Goal: Book appointment/travel/reservation

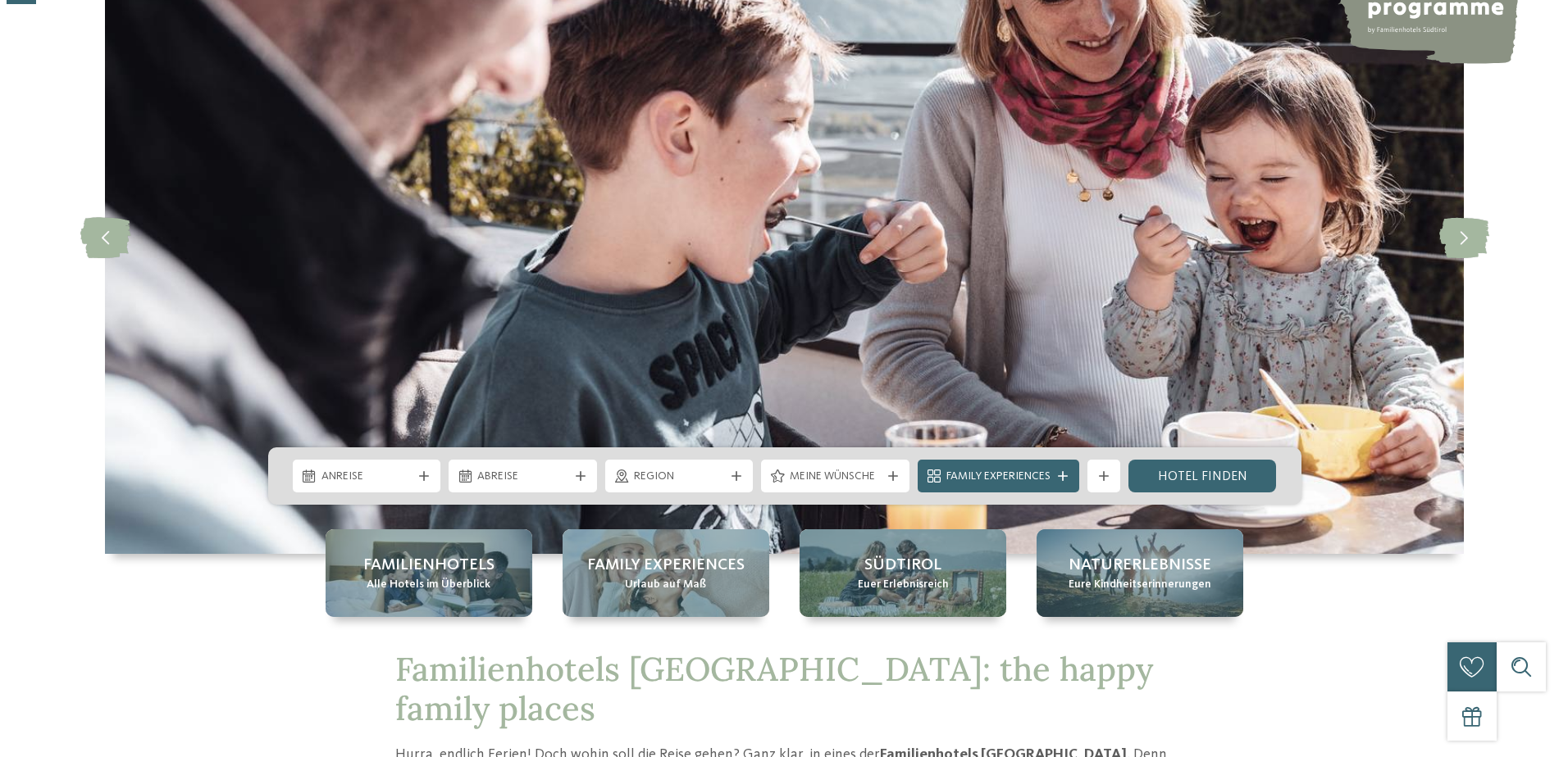
scroll to position [164, 0]
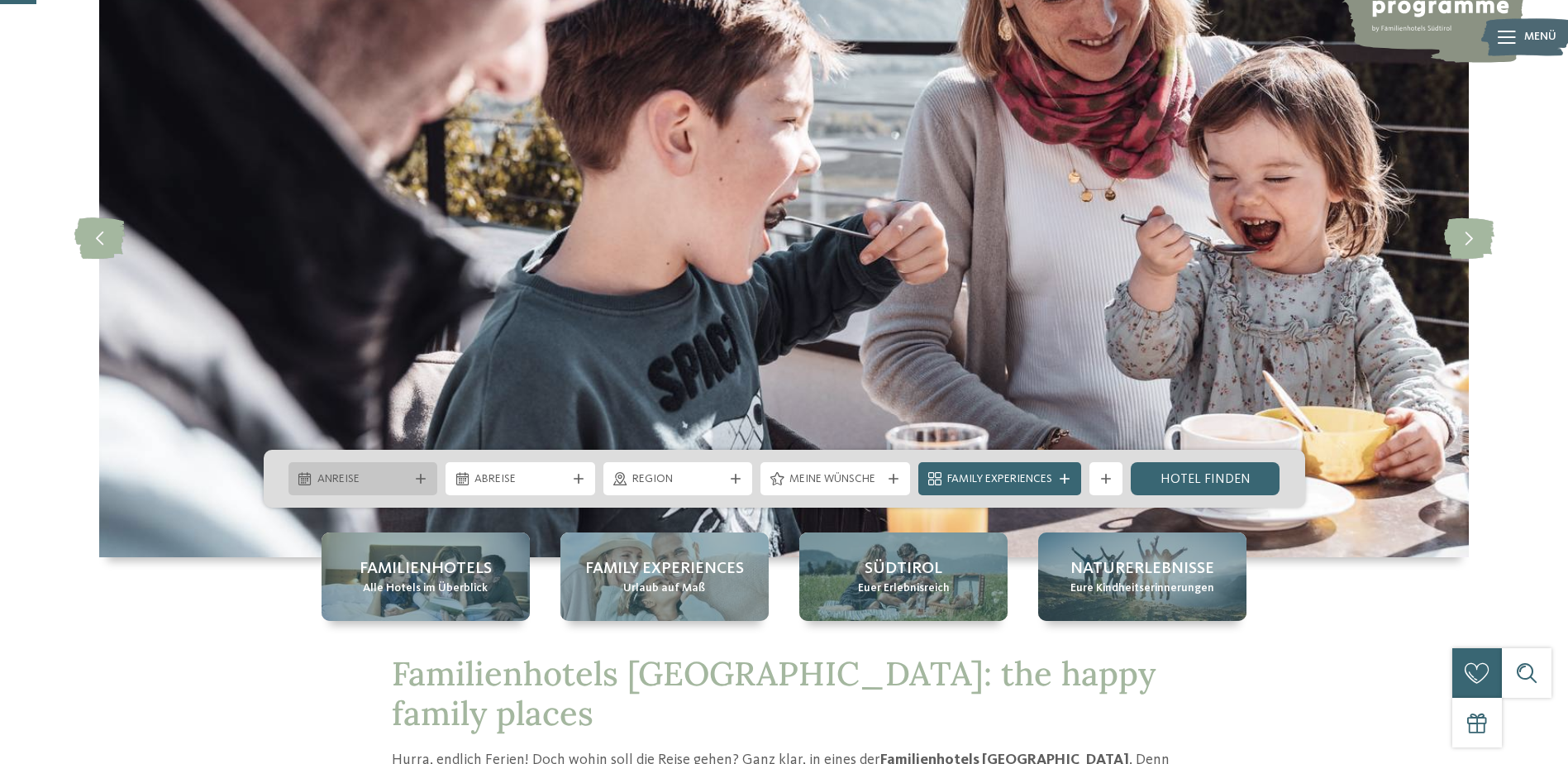
click at [416, 474] on icon at bounding box center [421, 479] width 10 height 10
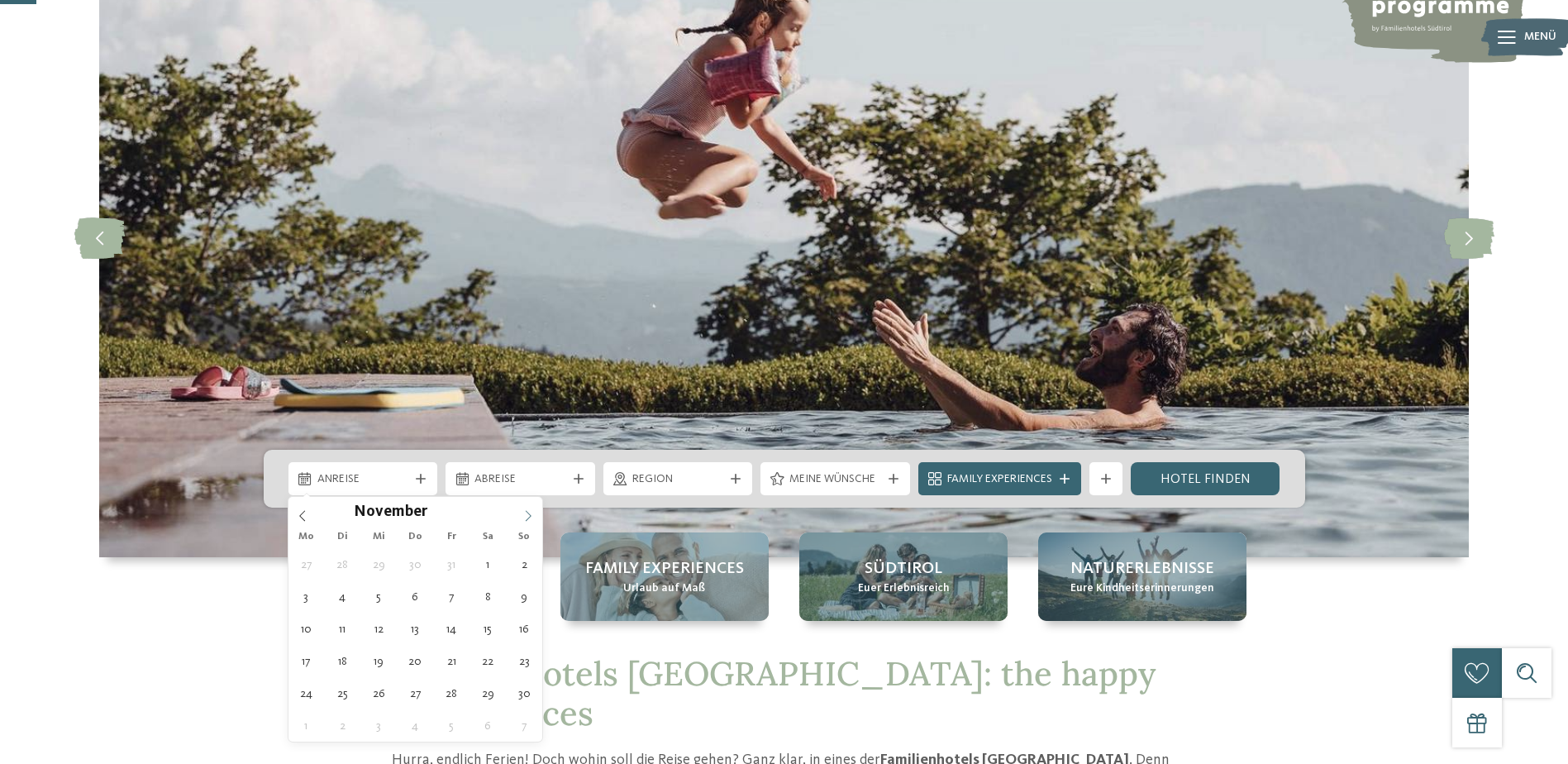
click at [527, 520] on icon at bounding box center [529, 515] width 6 height 11
type div "31.12.2025"
type input "****"
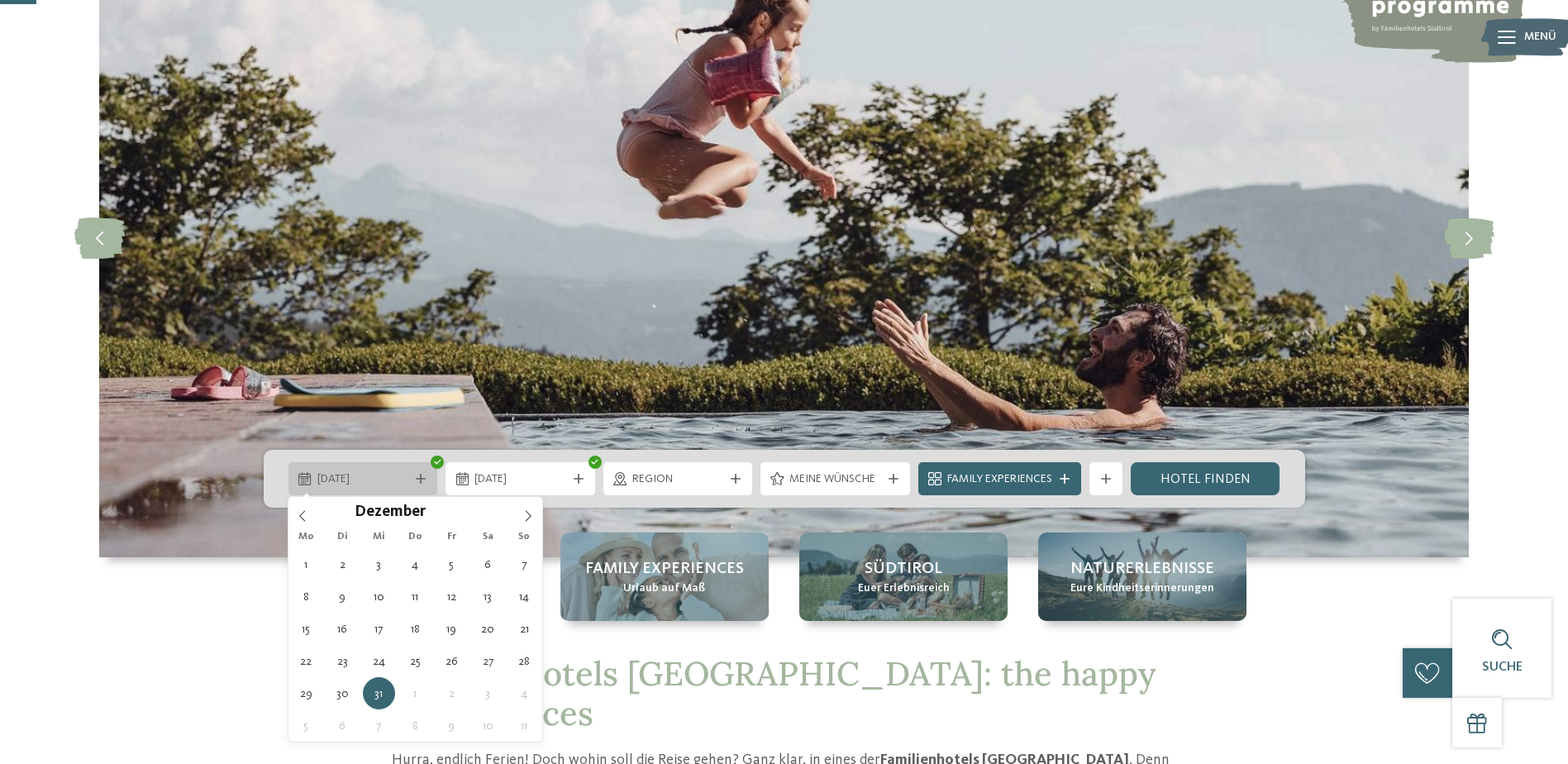
click at [418, 479] on icon at bounding box center [421, 479] width 10 height 10
type div "30.12.2025"
type input "****"
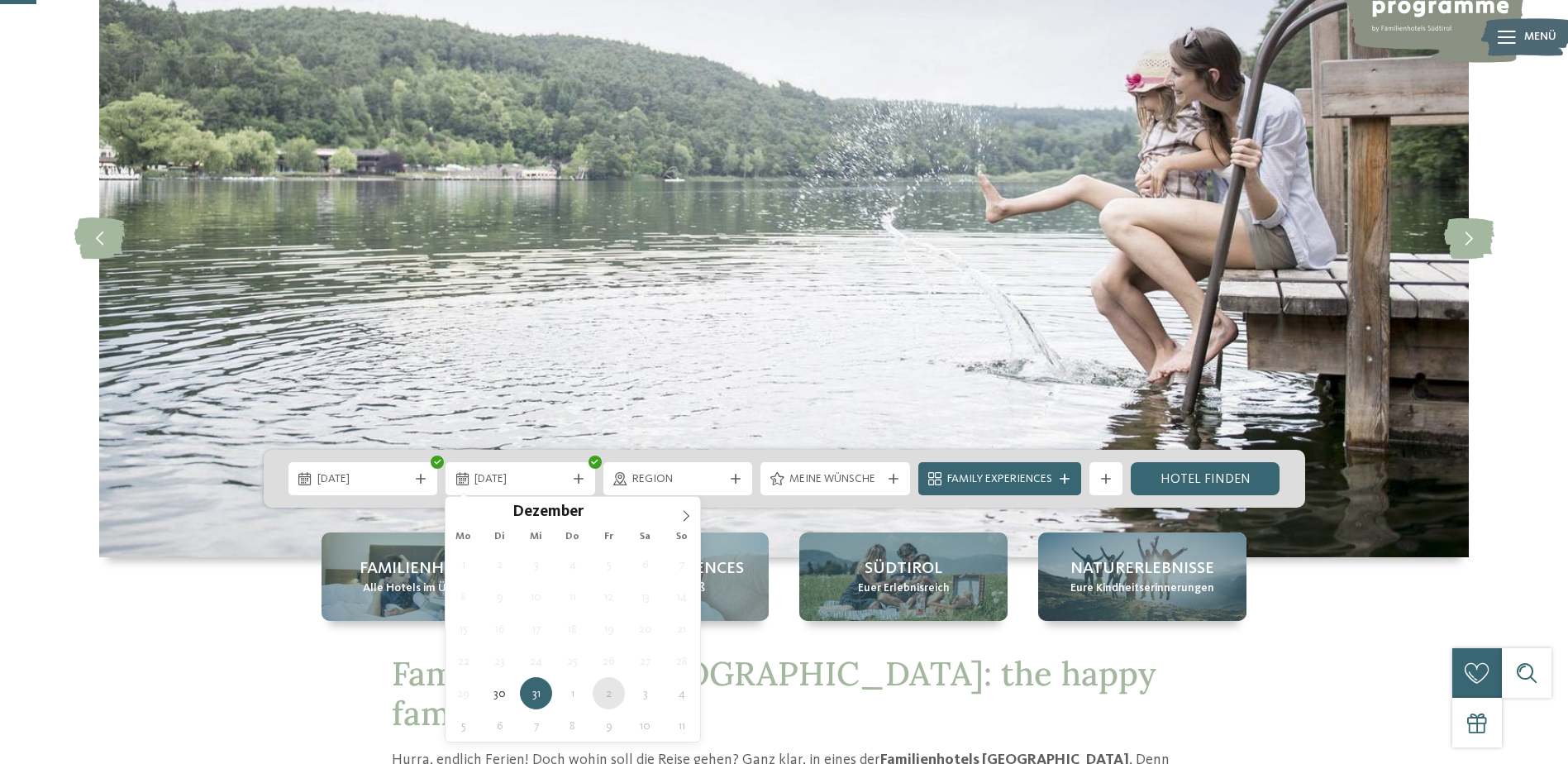
type div "02.01.2026"
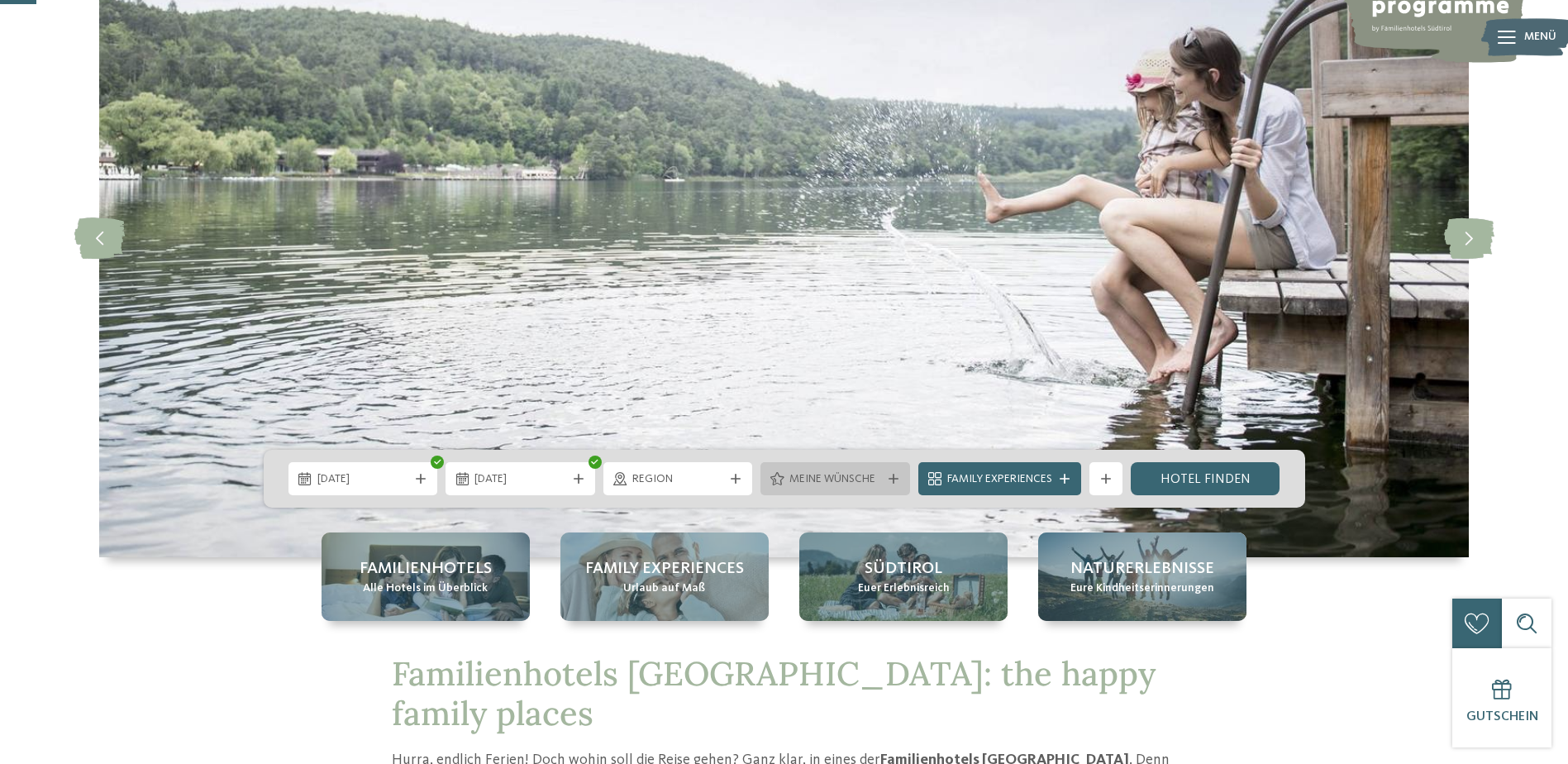
click at [884, 484] on div "Meine Wünsche" at bounding box center [835, 479] width 100 height 18
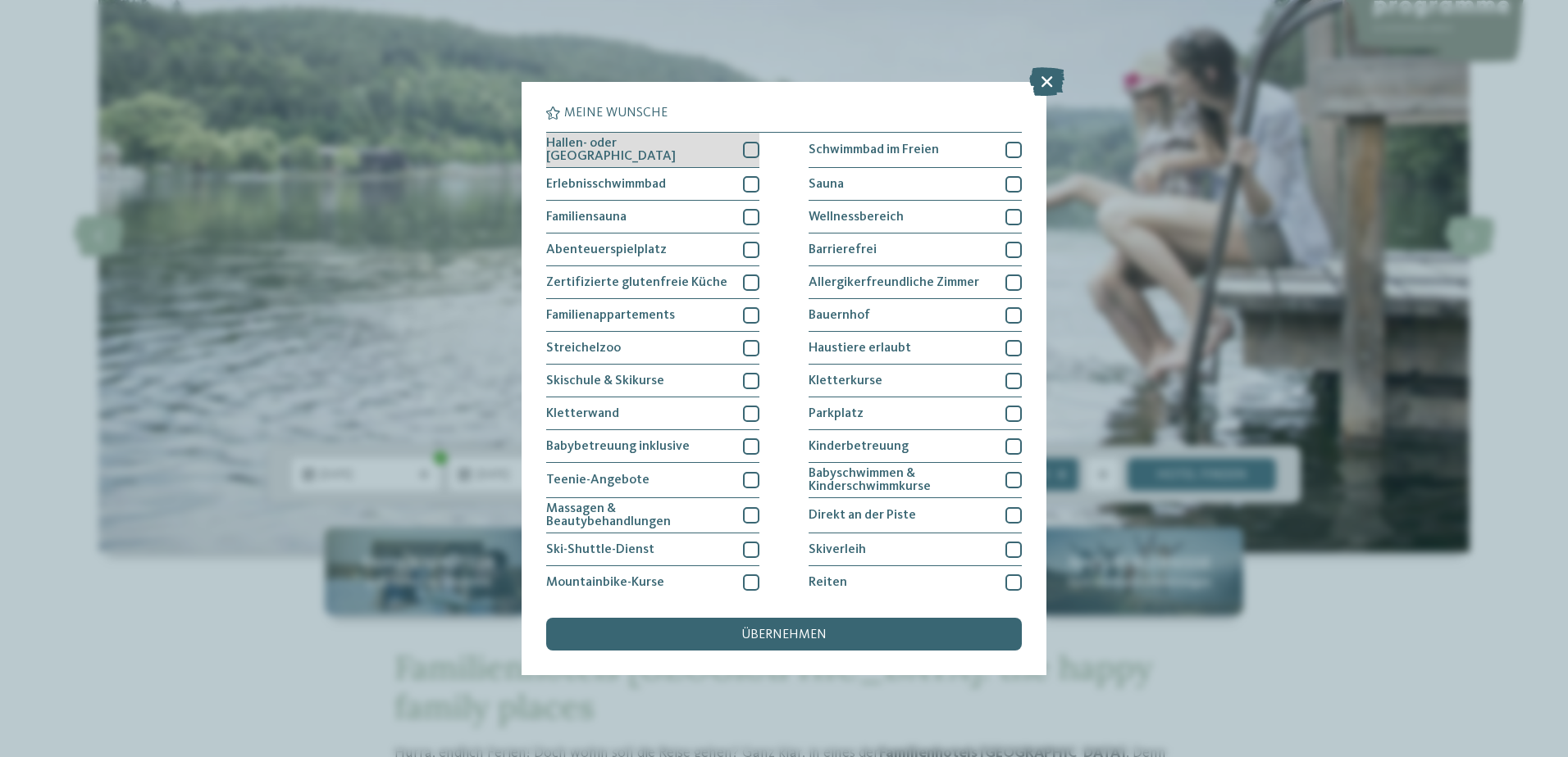
click at [749, 151] on div at bounding box center [751, 149] width 17 height 17
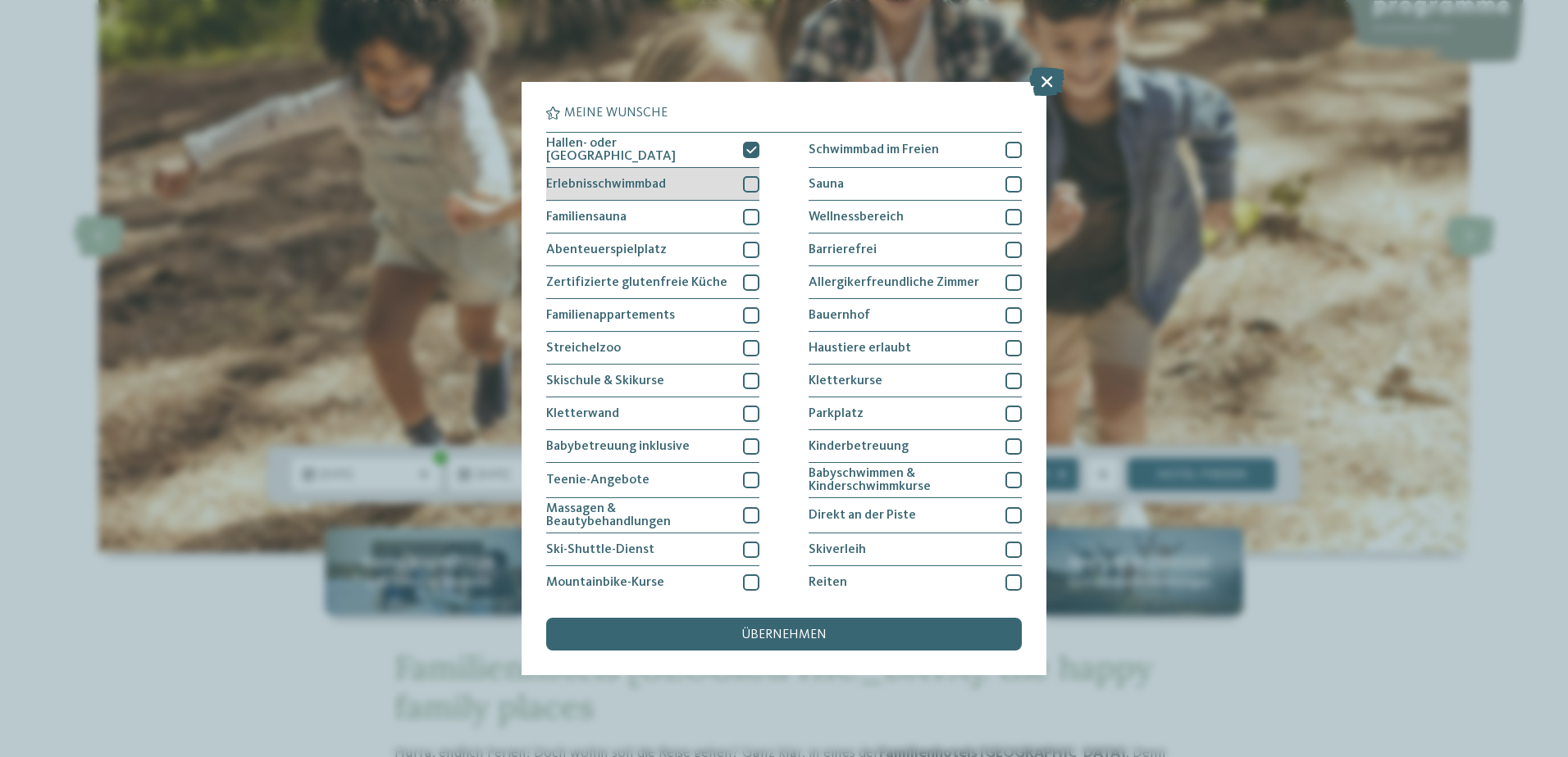
click at [752, 181] on div at bounding box center [751, 184] width 17 height 17
click at [747, 231] on div "Familiensauna" at bounding box center [652, 217] width 213 height 32
click at [747, 218] on icon at bounding box center [752, 217] width 11 height 10
click at [747, 248] on div at bounding box center [751, 249] width 17 height 17
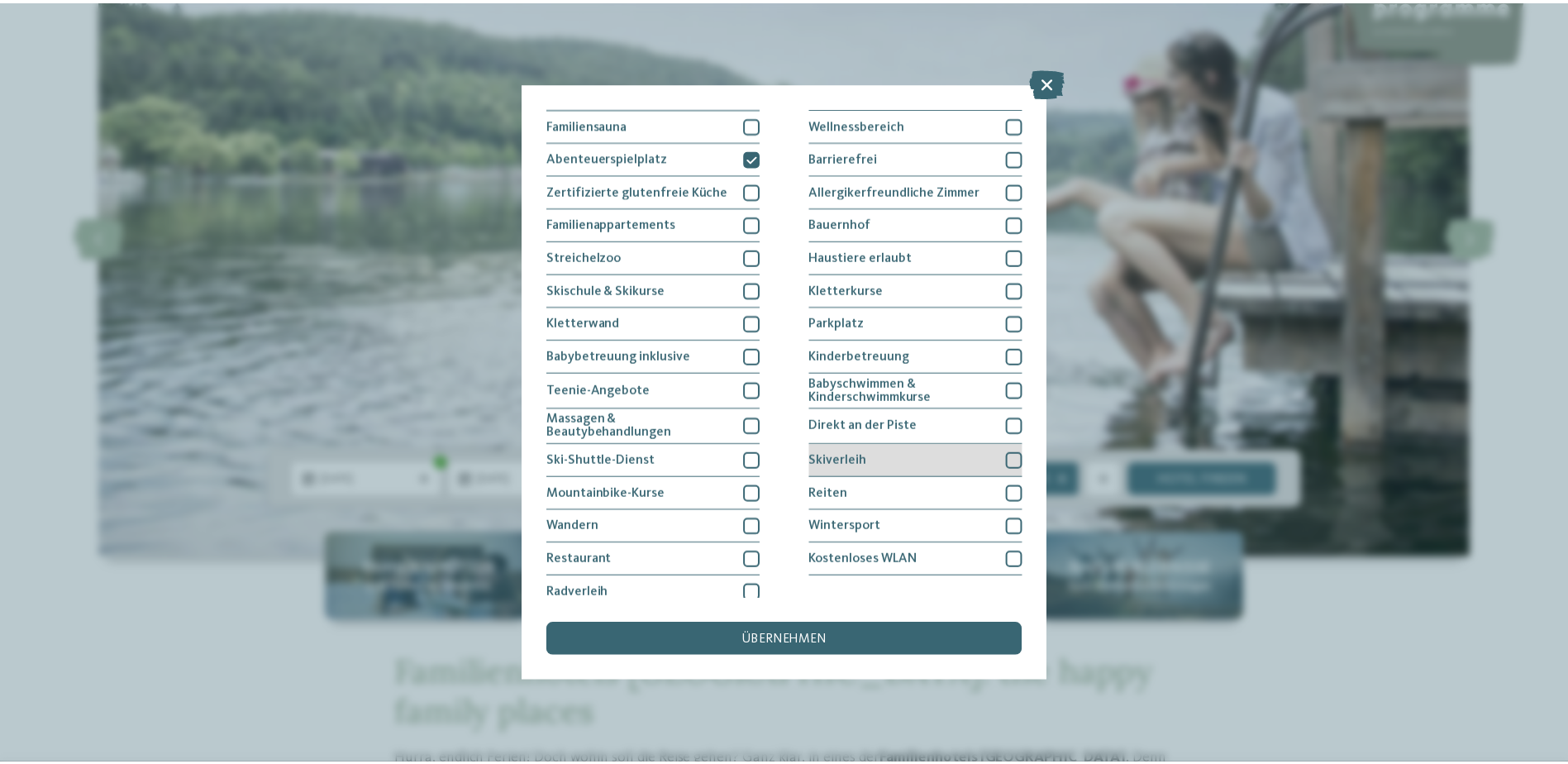
scroll to position [103, 0]
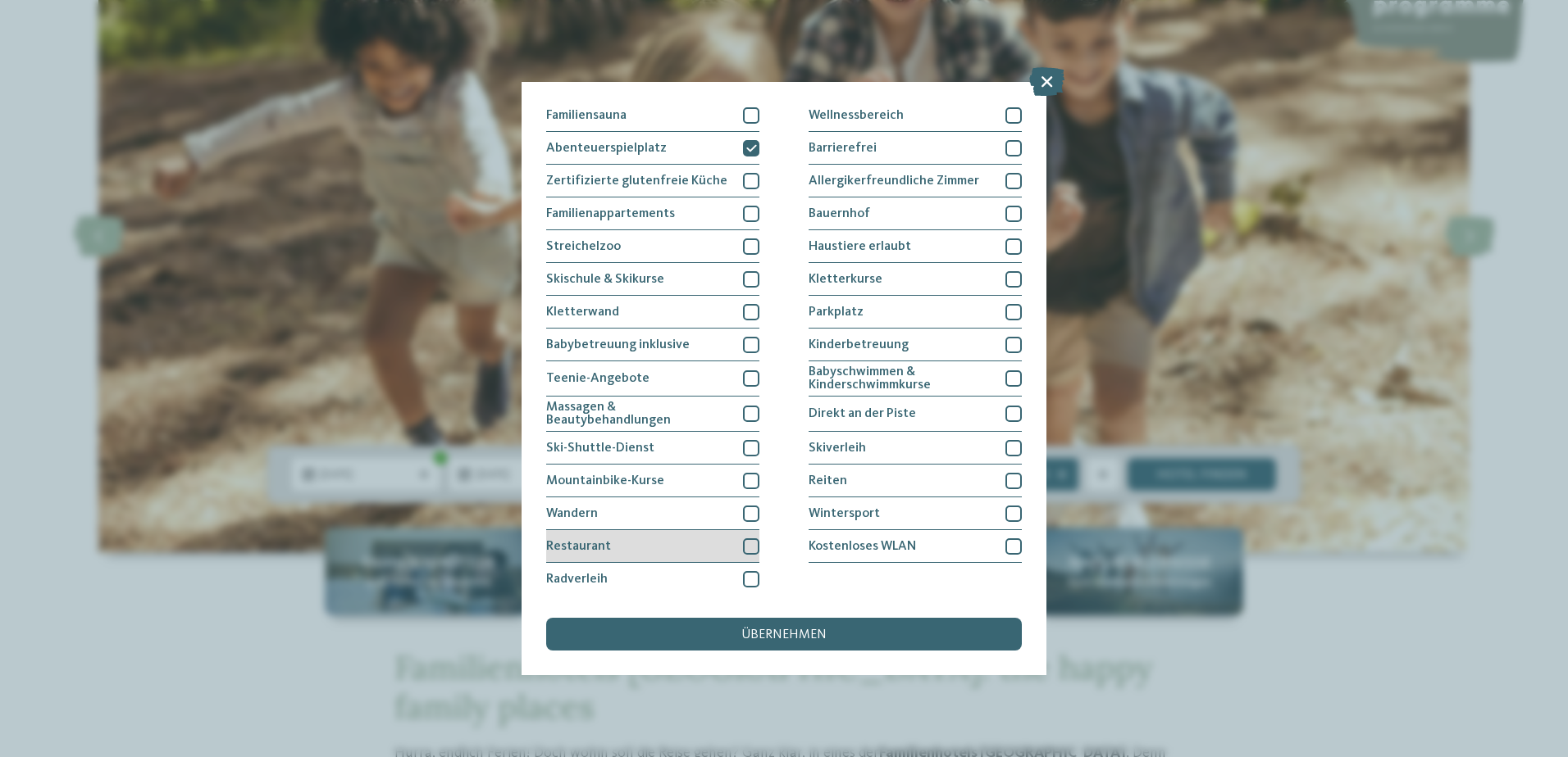
click at [749, 542] on div at bounding box center [751, 546] width 17 height 17
click at [802, 637] on span "übernehmen" at bounding box center [784, 634] width 85 height 13
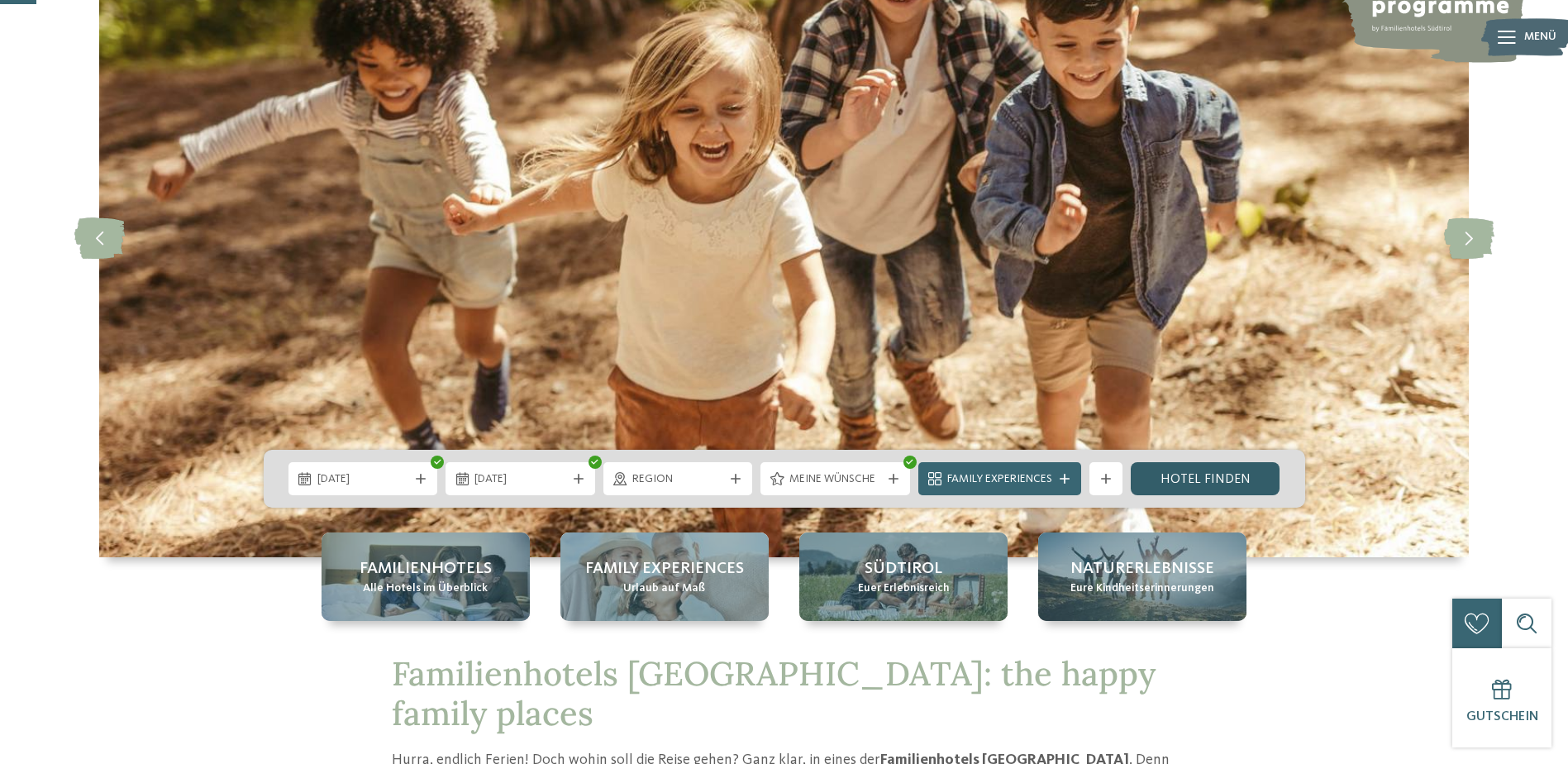
click at [1177, 491] on link "Hotel finden" at bounding box center [1205, 479] width 150 height 33
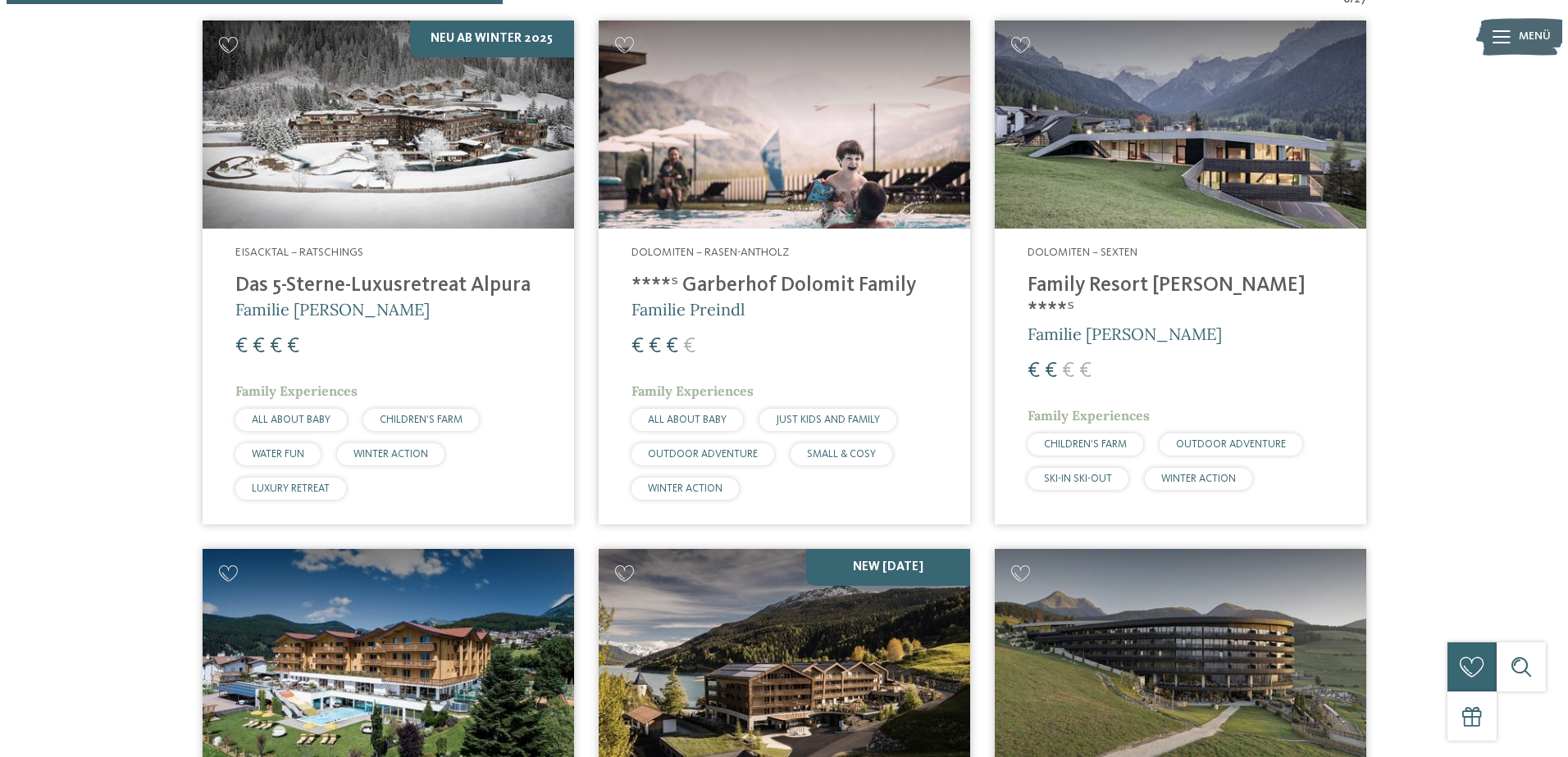
scroll to position [538, 0]
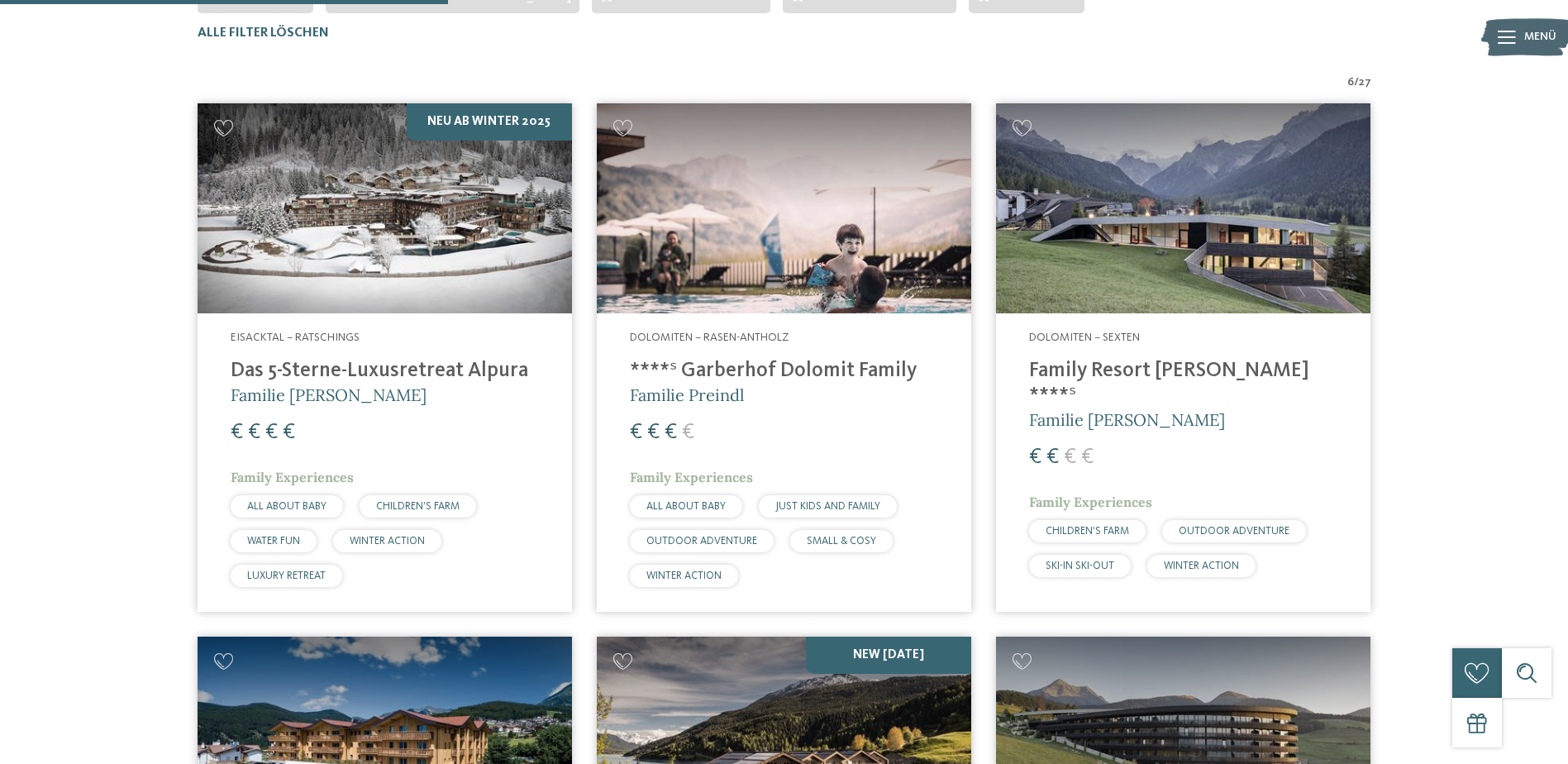
click at [407, 420] on div "€ € € €" at bounding box center [384, 433] width 308 height 30
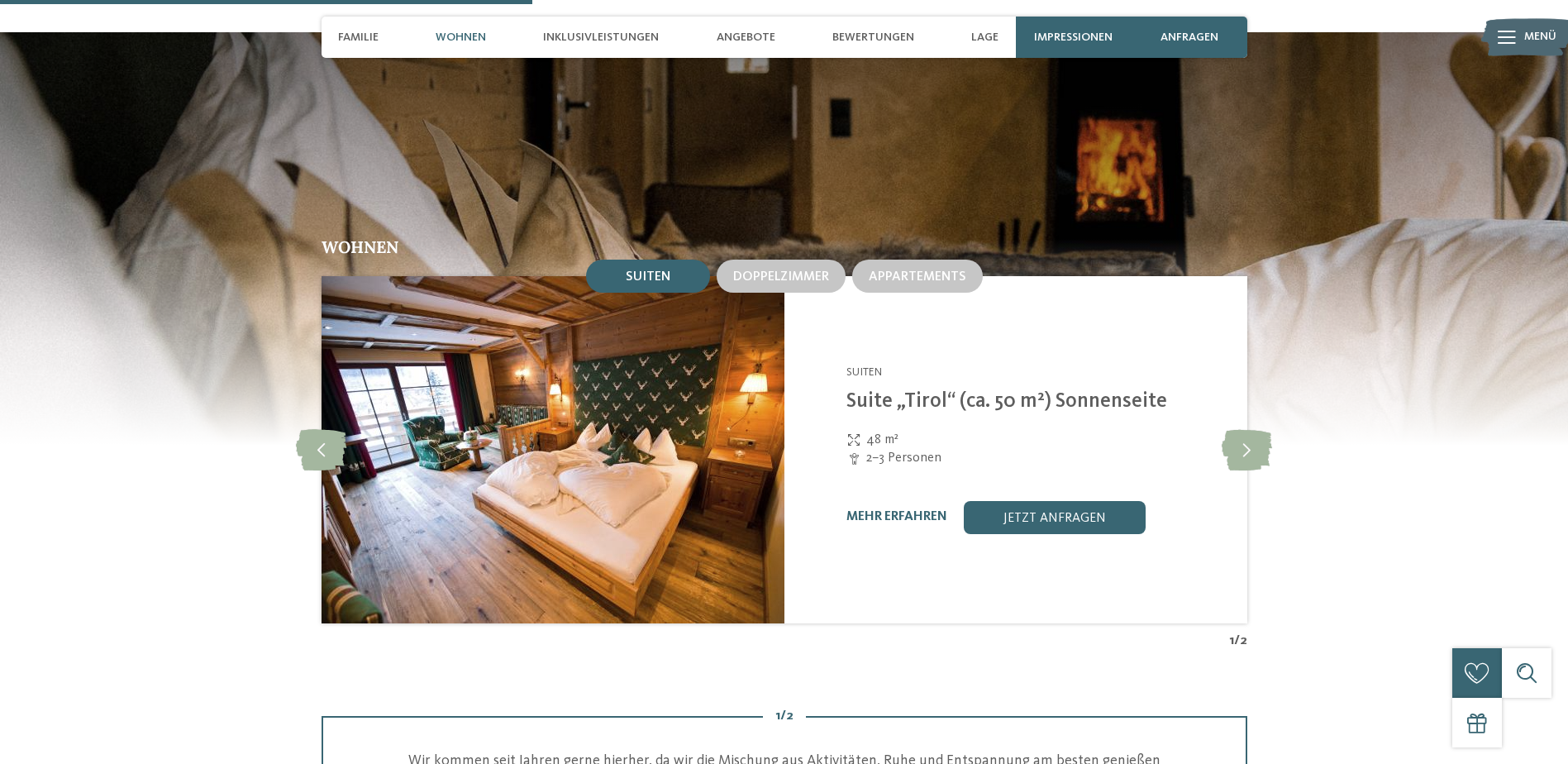
scroll to position [2068, 0]
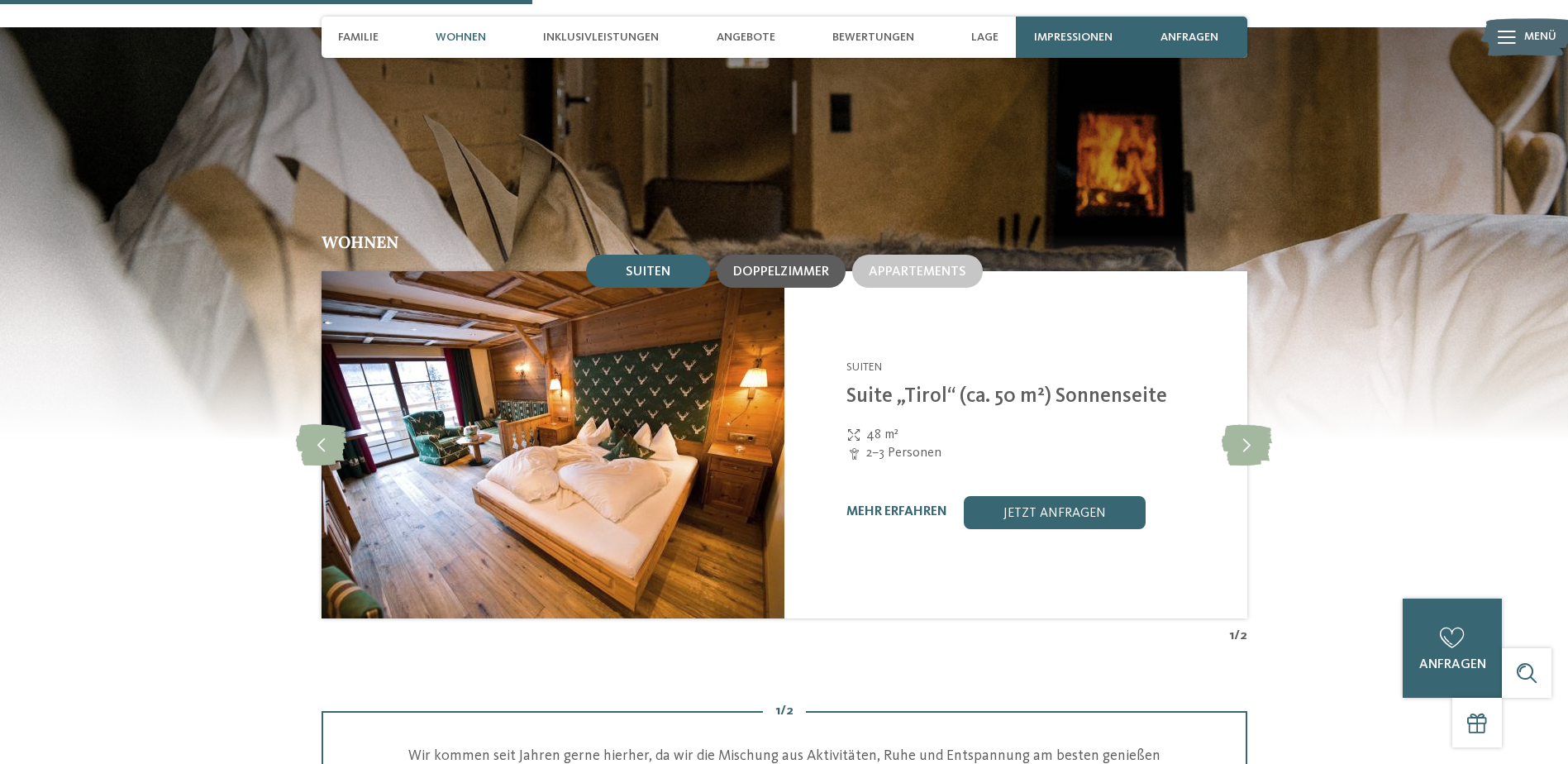
click at [783, 266] on span "Doppelzimmer" at bounding box center [781, 272] width 96 height 13
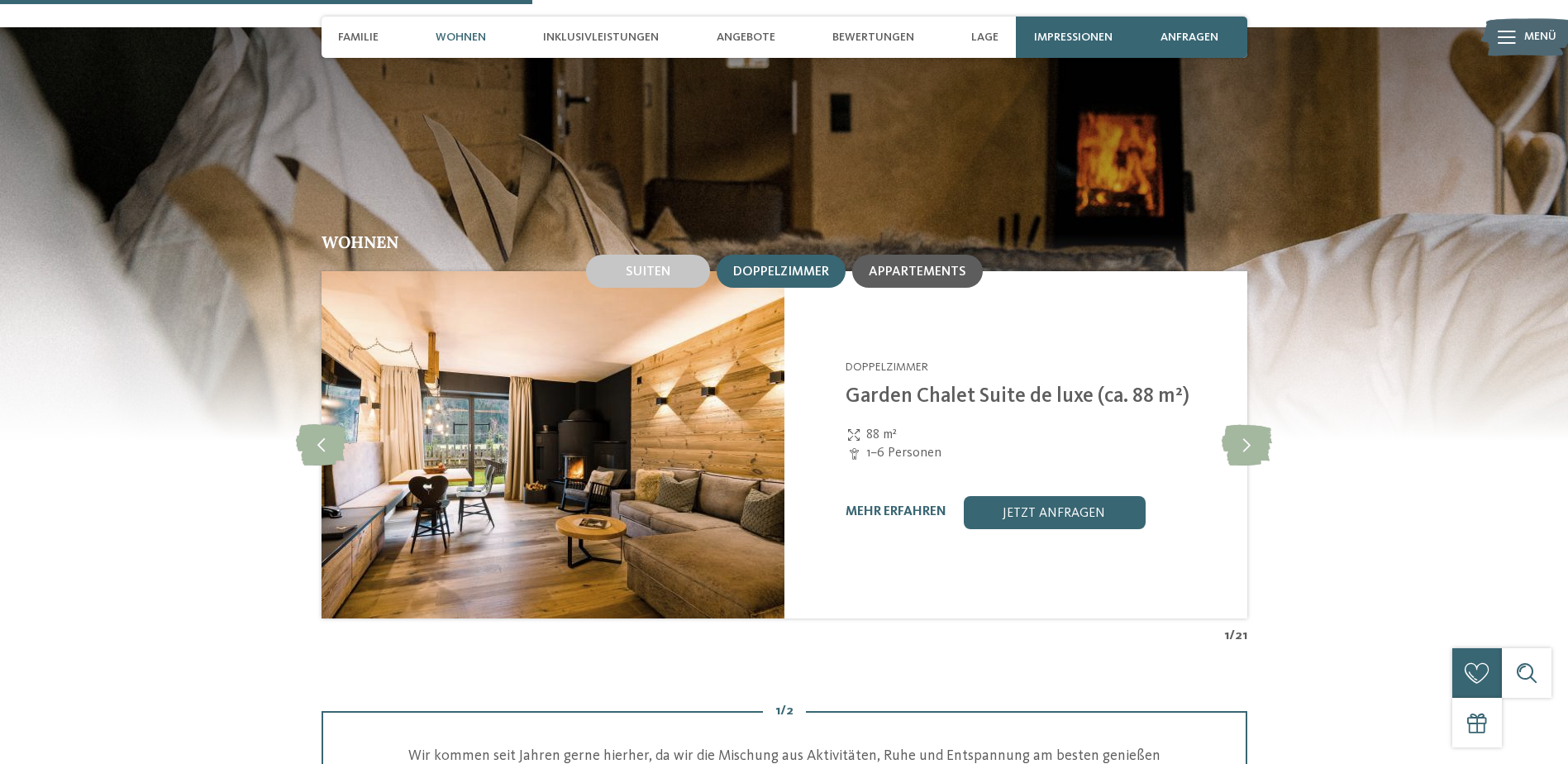
click at [864, 256] on div "Appartements" at bounding box center [918, 271] width 131 height 33
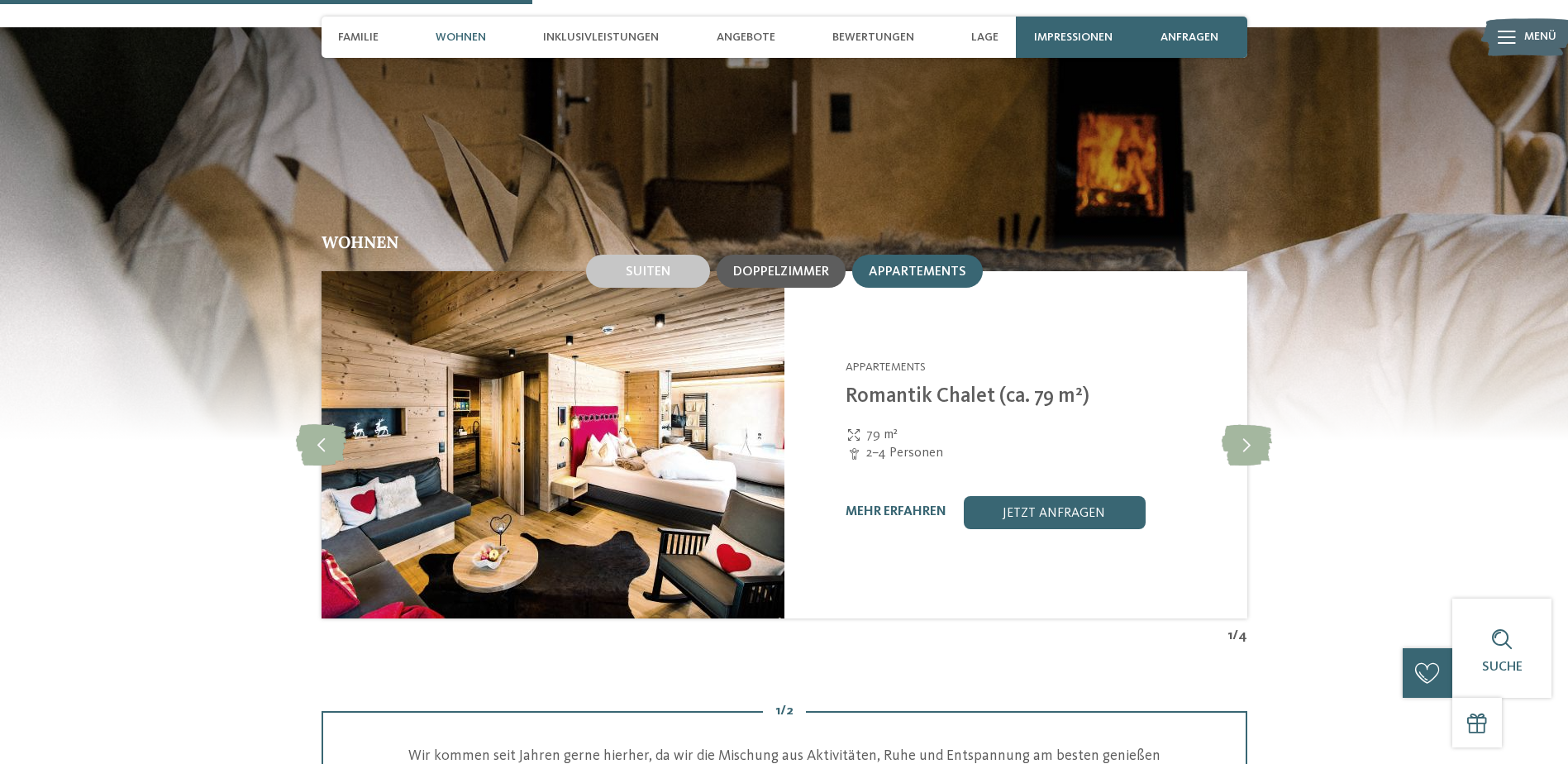
click at [803, 266] on span "Doppelzimmer" at bounding box center [781, 272] width 96 height 13
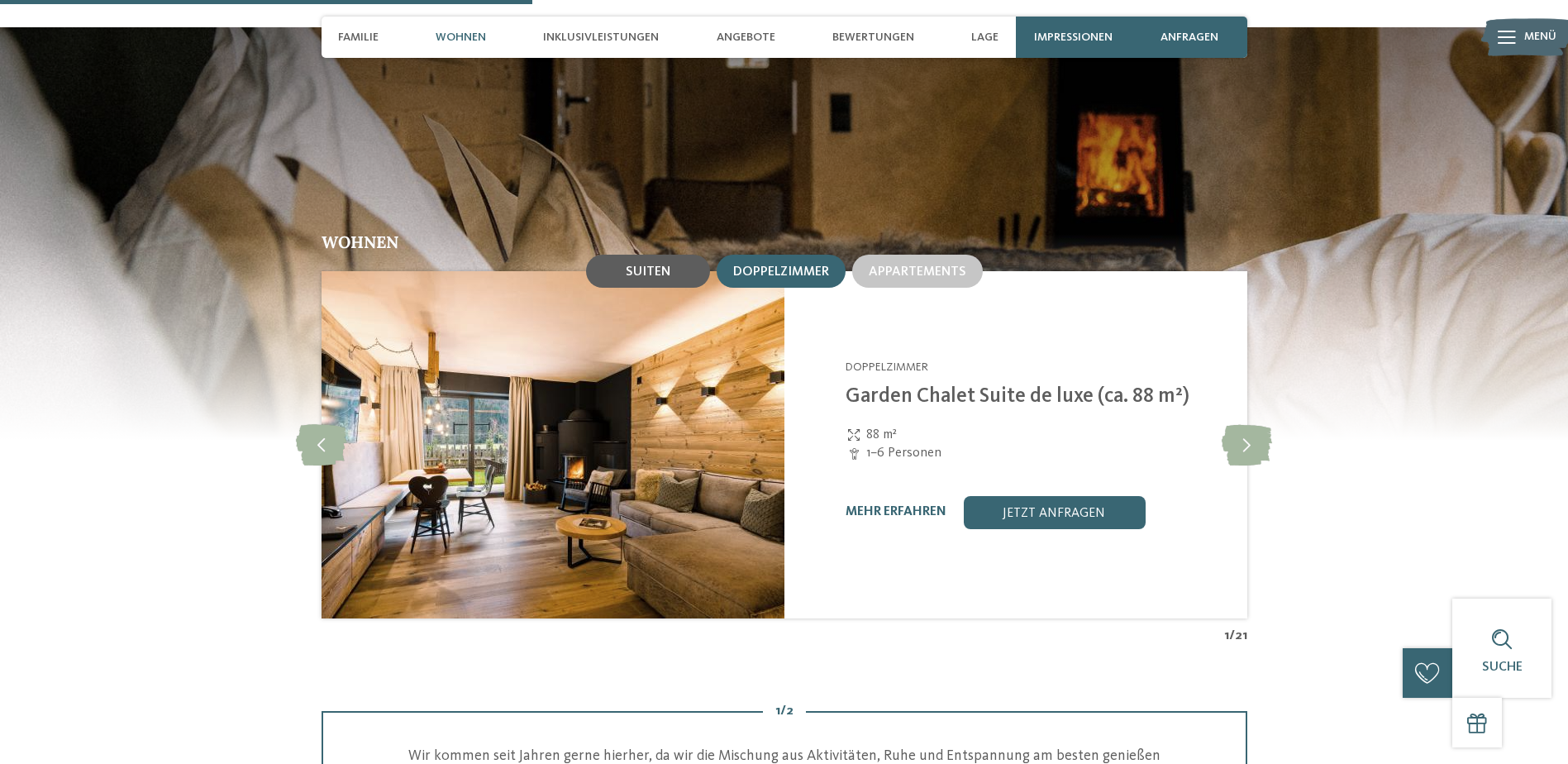
click at [672, 255] on div "Suiten" at bounding box center [648, 271] width 124 height 33
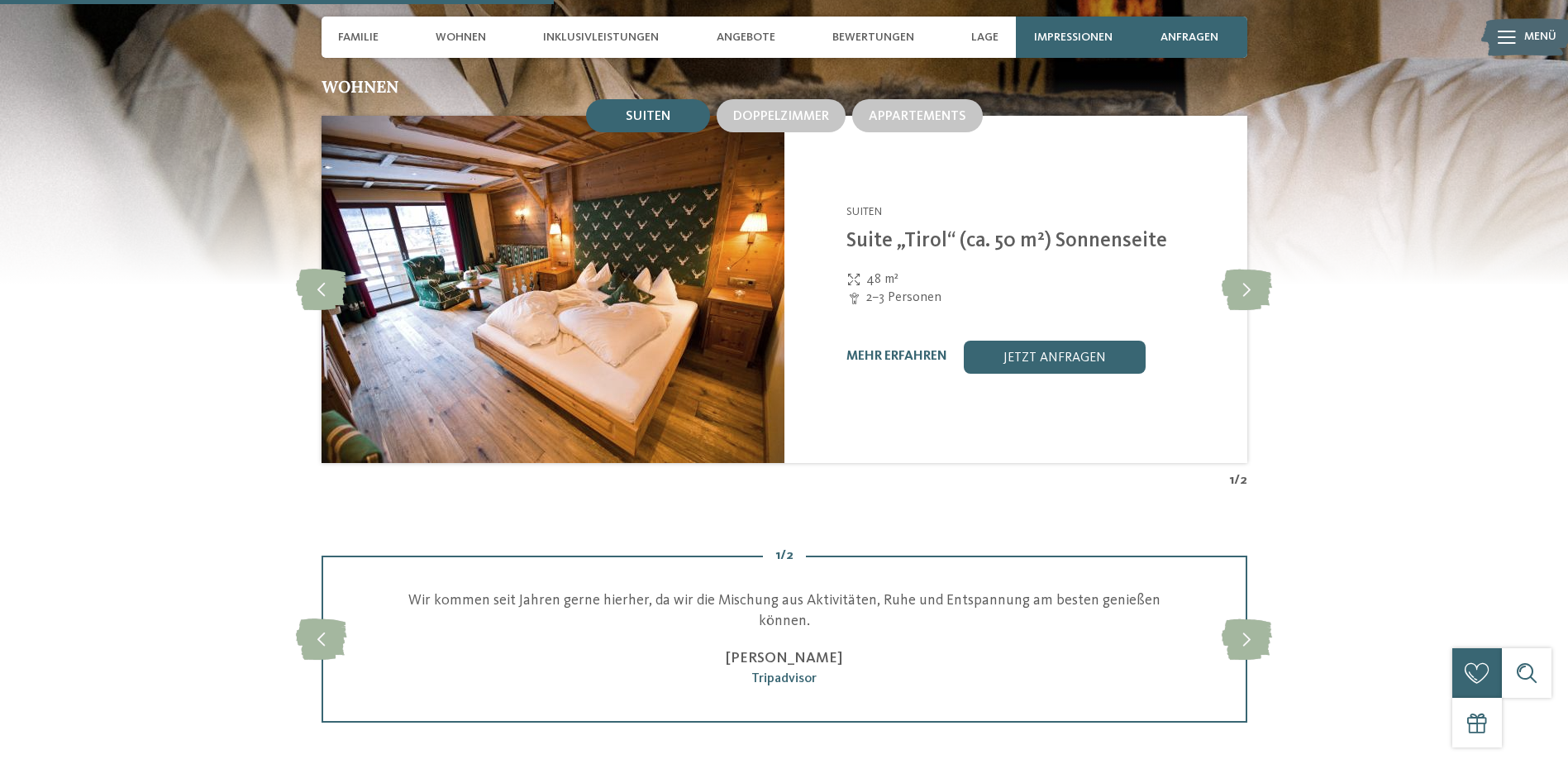
scroll to position [2150, 0]
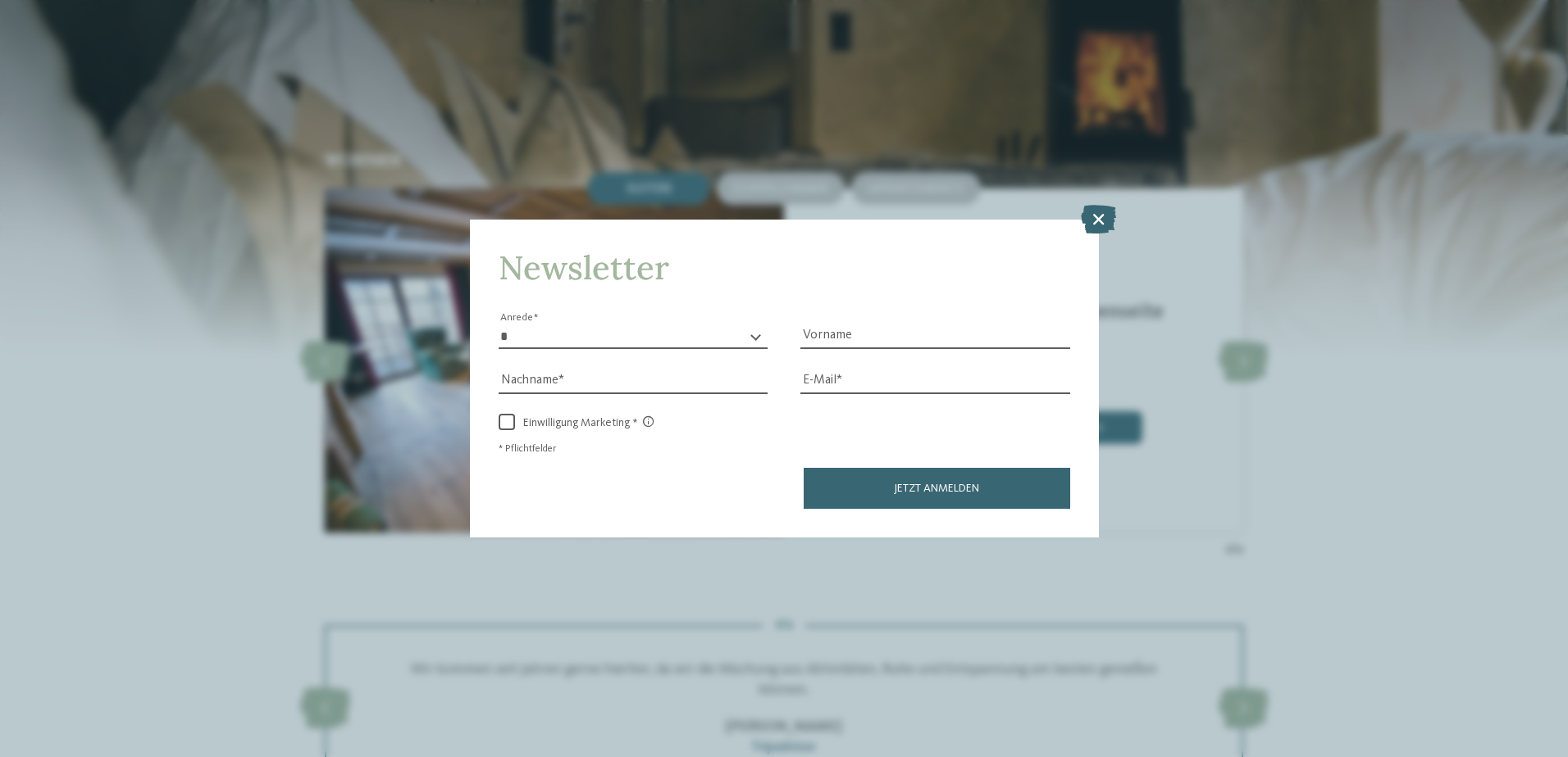
click at [800, 179] on div "Newsletter * **** **** ******* ****** Anrede Vorname Nachname Link" at bounding box center [784, 378] width 1568 height 757
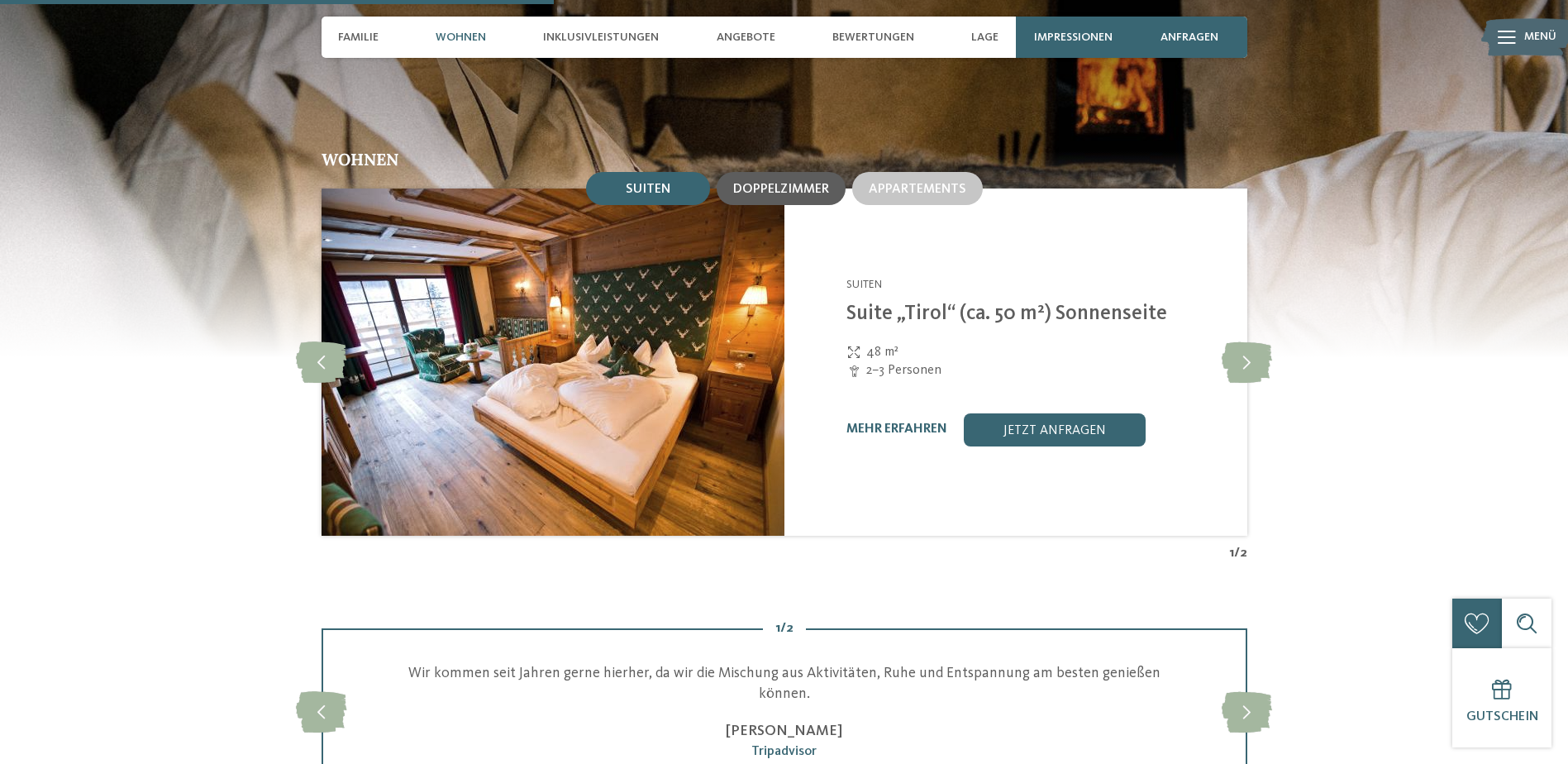
click at [809, 182] on span "Doppelzimmer" at bounding box center [781, 188] width 96 height 13
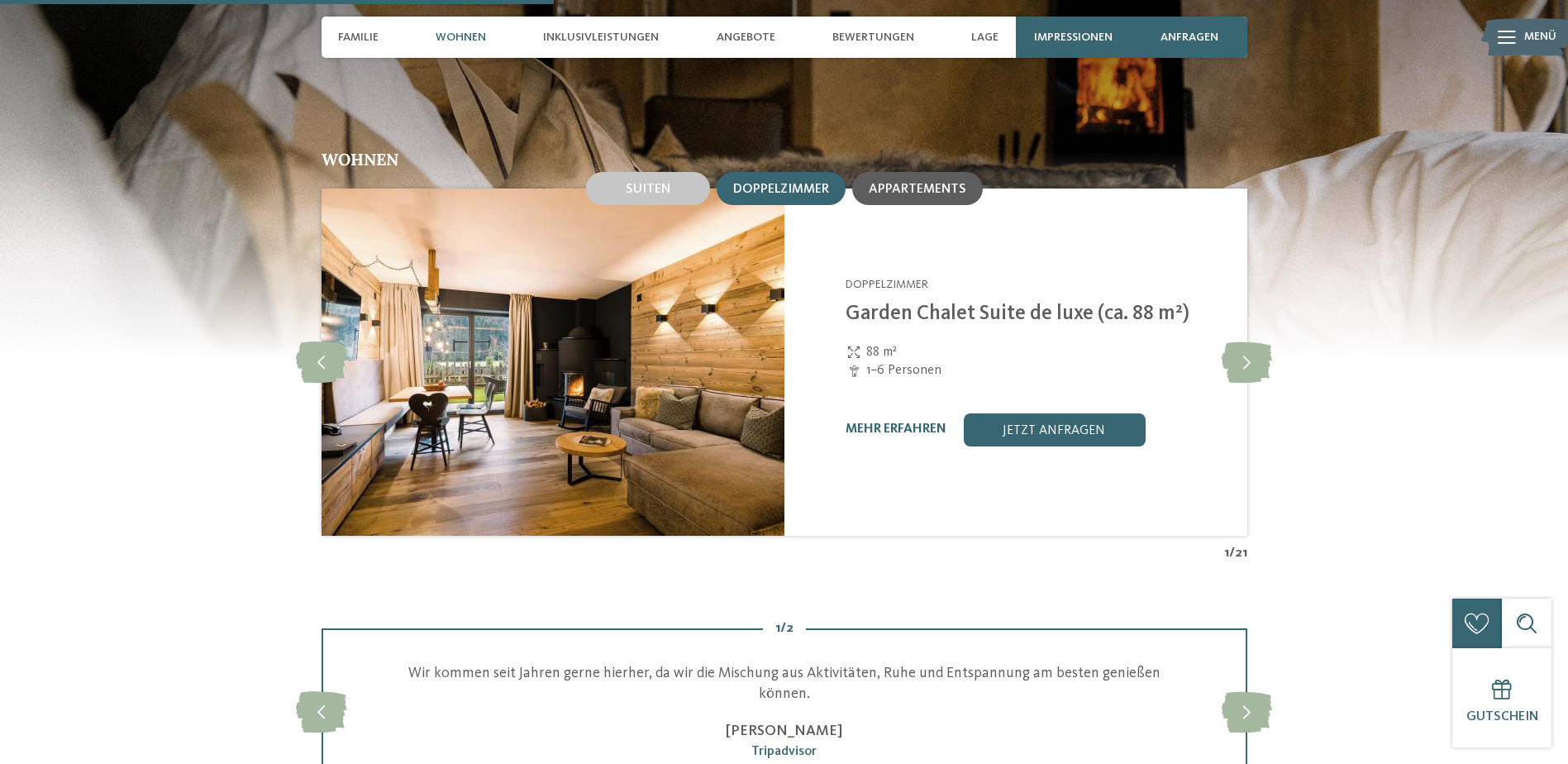
click at [919, 182] on span "Appartements" at bounding box center [917, 188] width 97 height 13
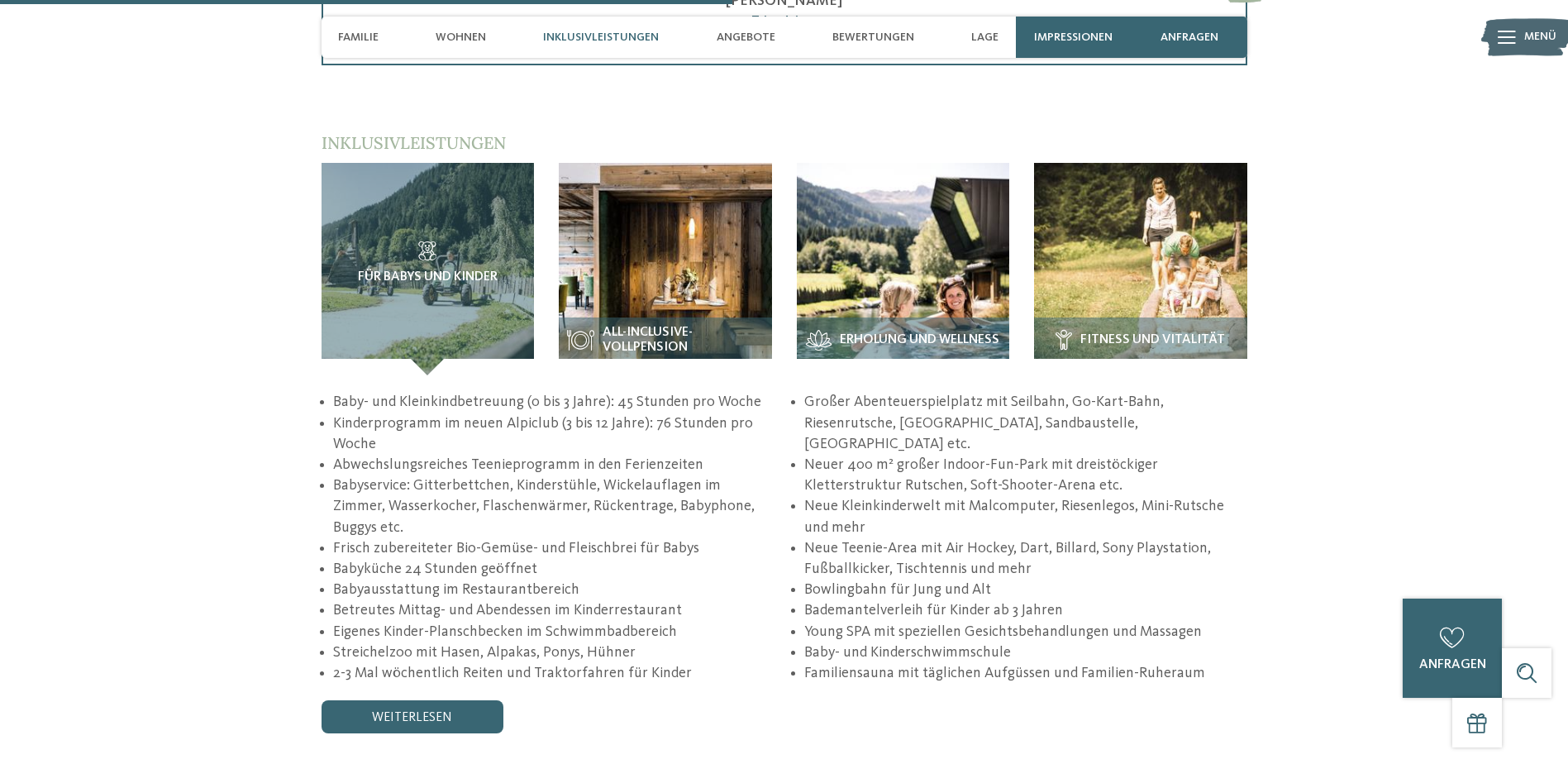
scroll to position [2895, 0]
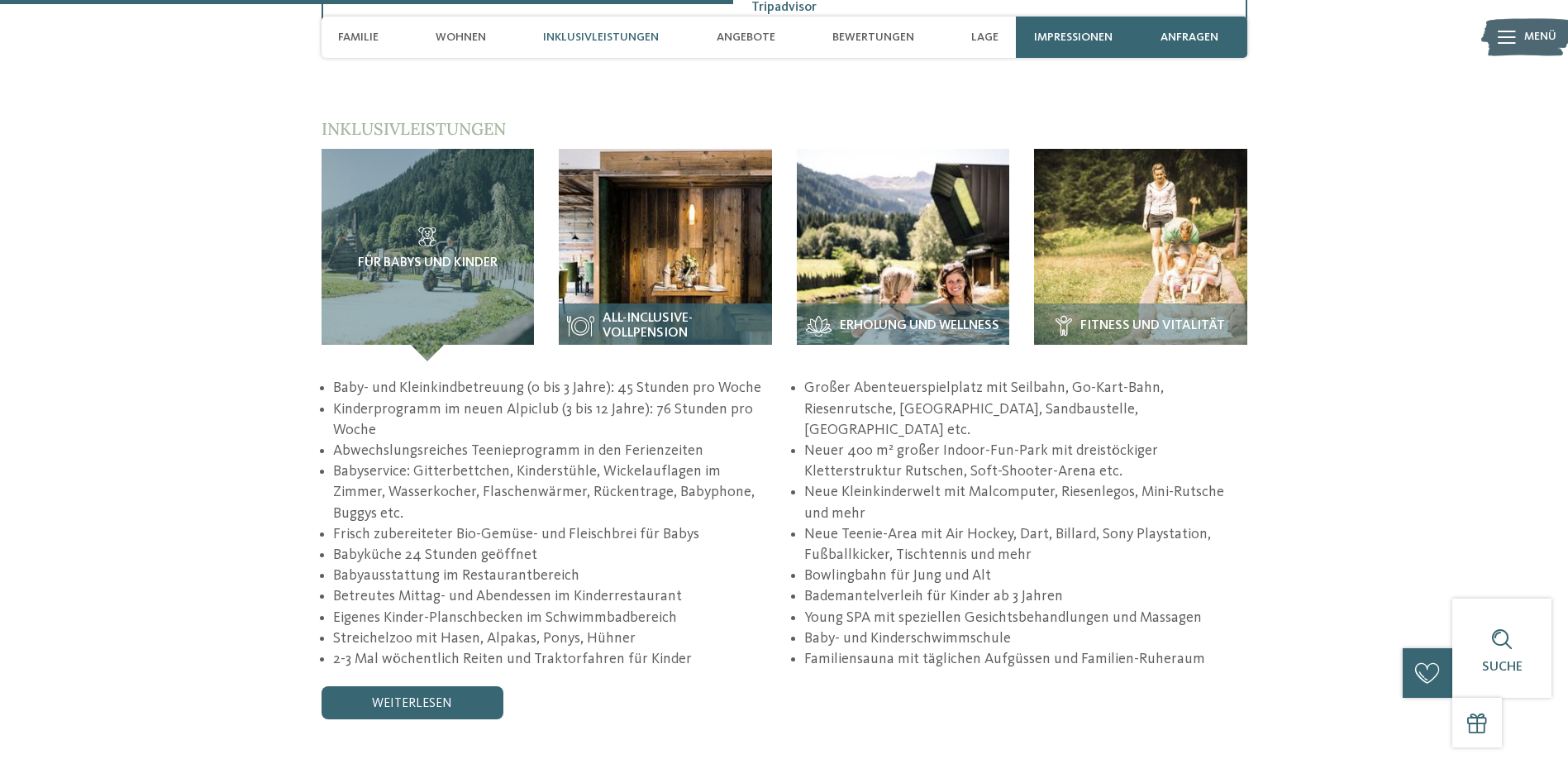
click at [691, 272] on img at bounding box center [665, 255] width 213 height 213
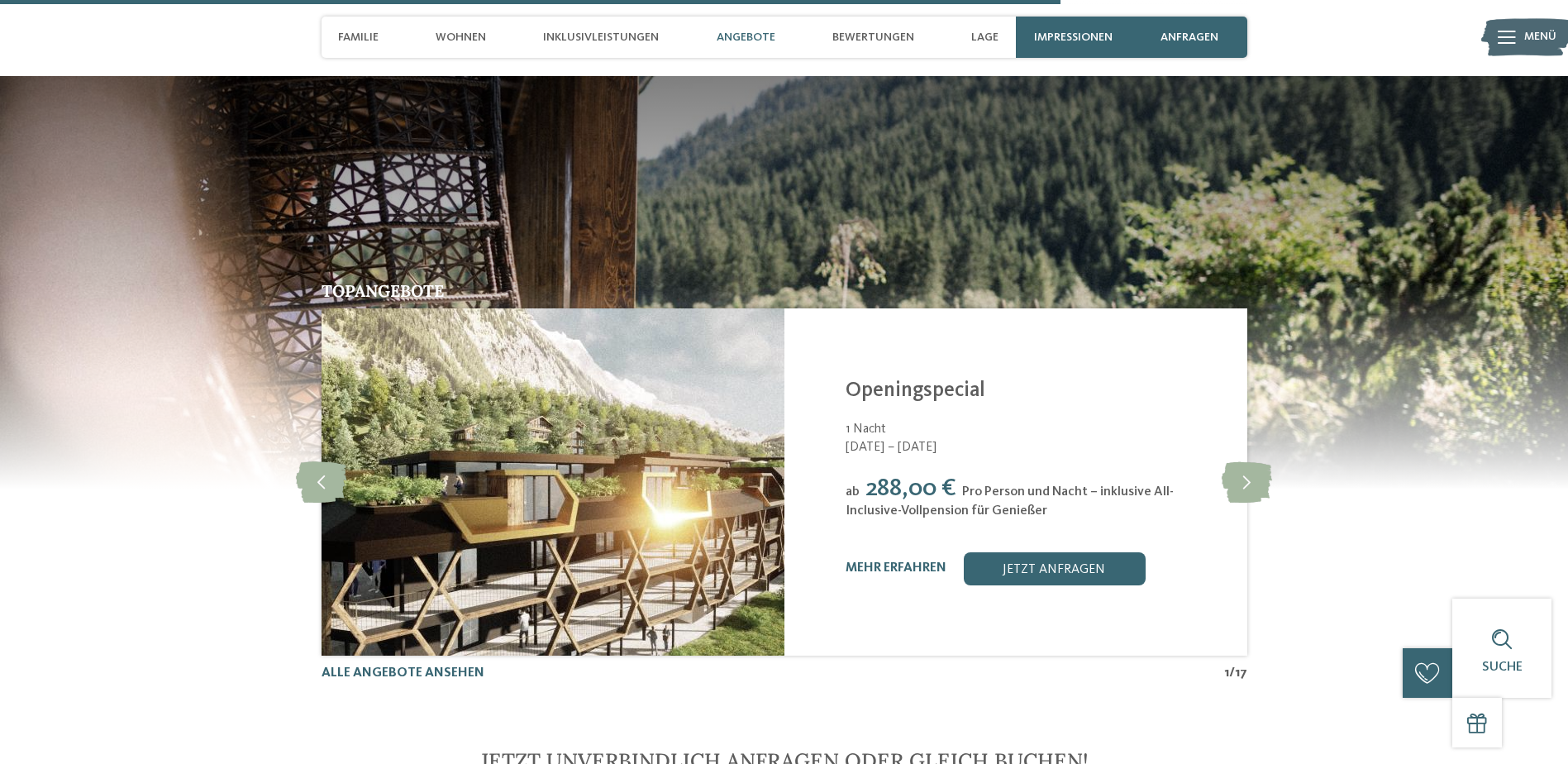
scroll to position [4136, 0]
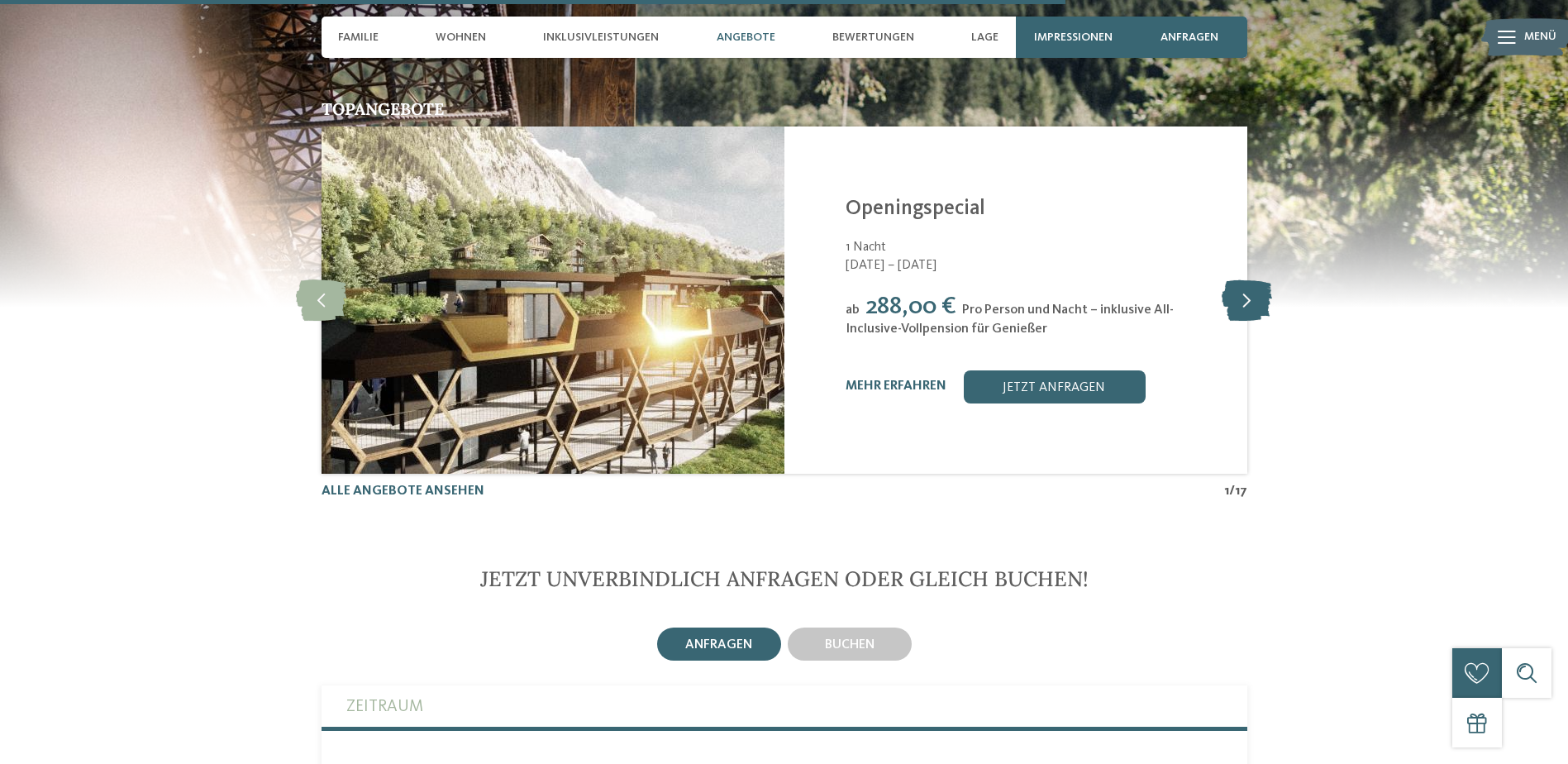
click at [1256, 279] on icon at bounding box center [1247, 300] width 51 height 42
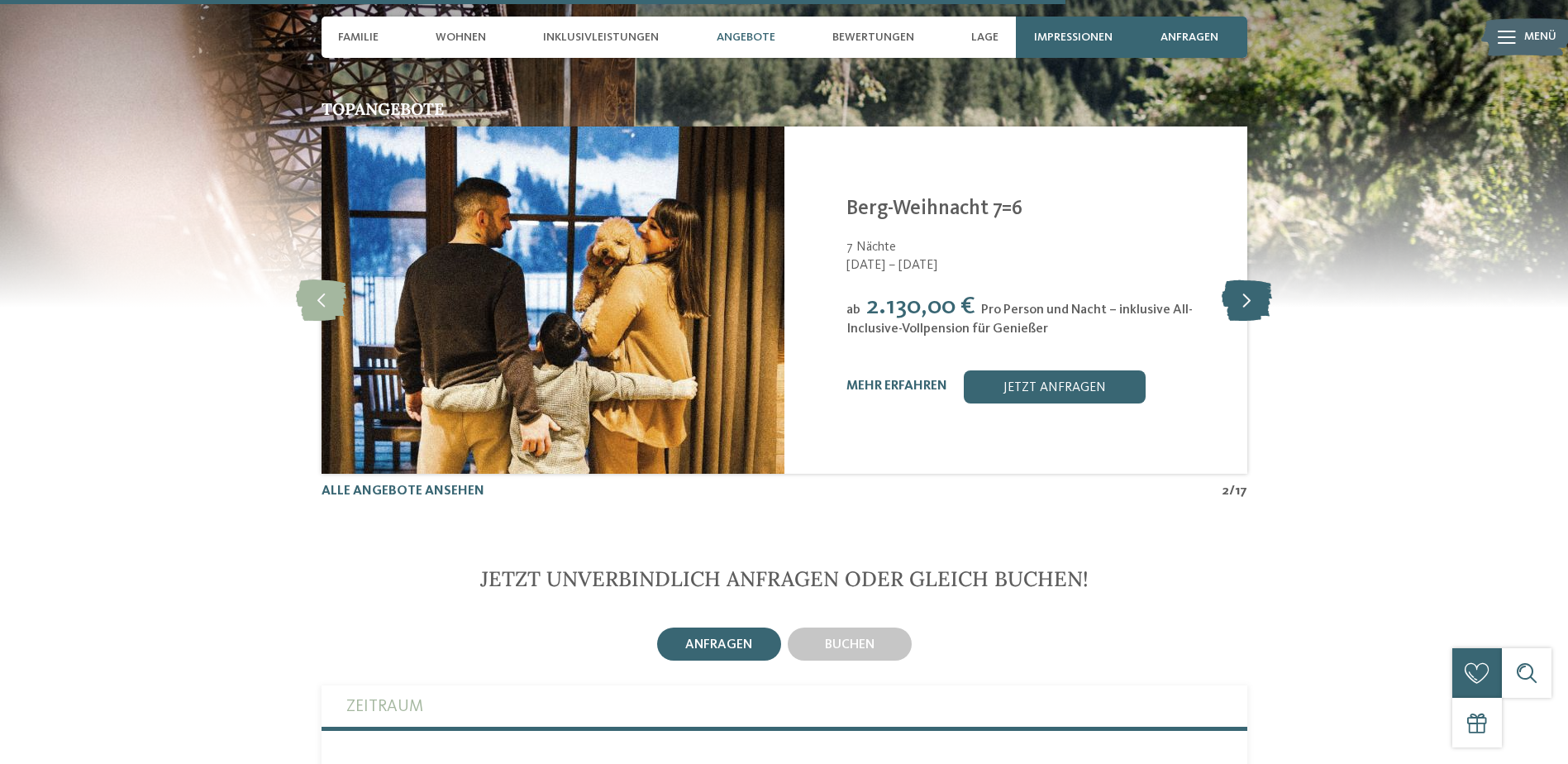
click at [1255, 279] on icon at bounding box center [1247, 300] width 51 height 42
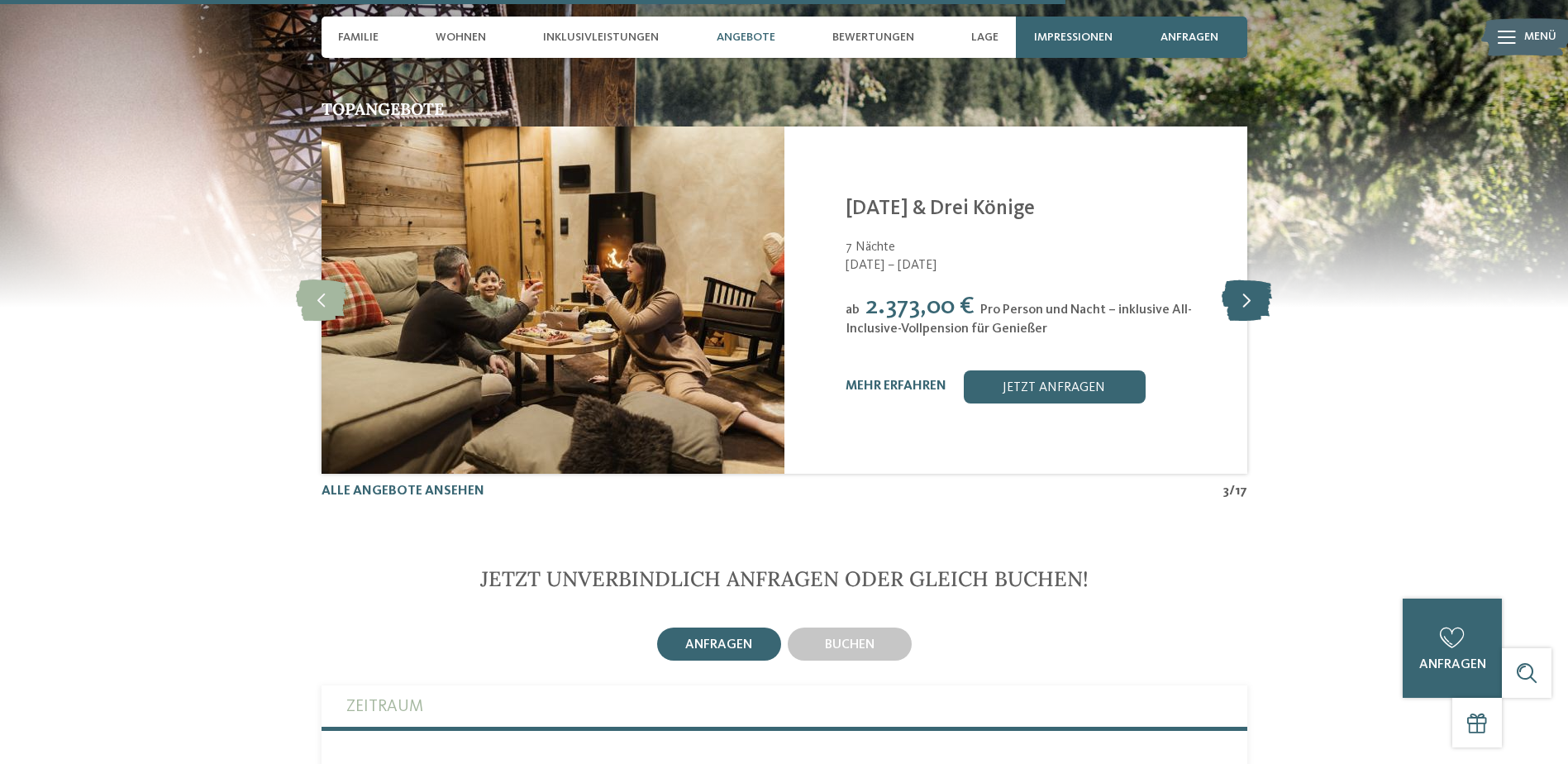
click at [1255, 279] on icon at bounding box center [1247, 300] width 51 height 42
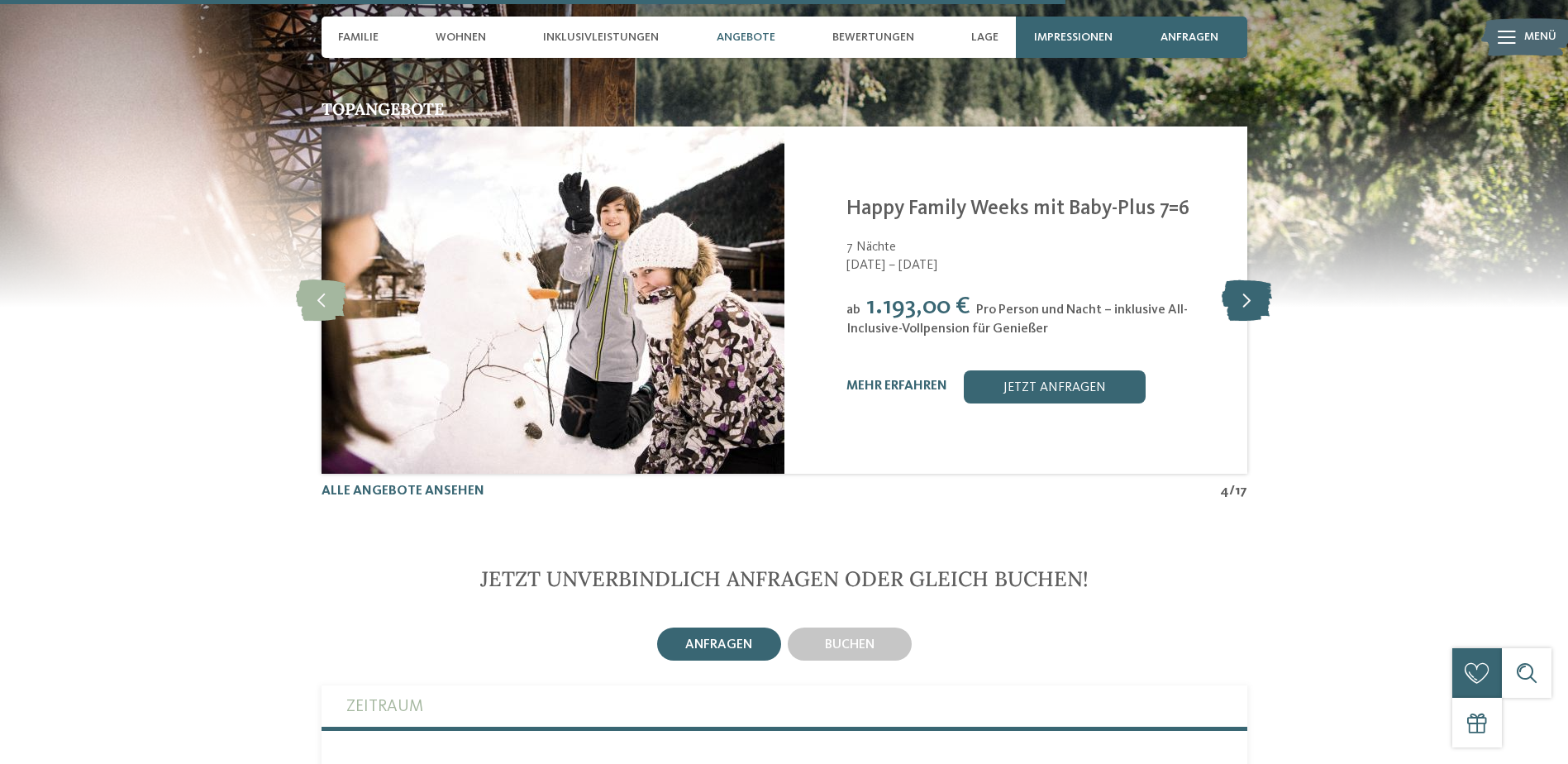
click at [1255, 279] on icon at bounding box center [1247, 300] width 51 height 42
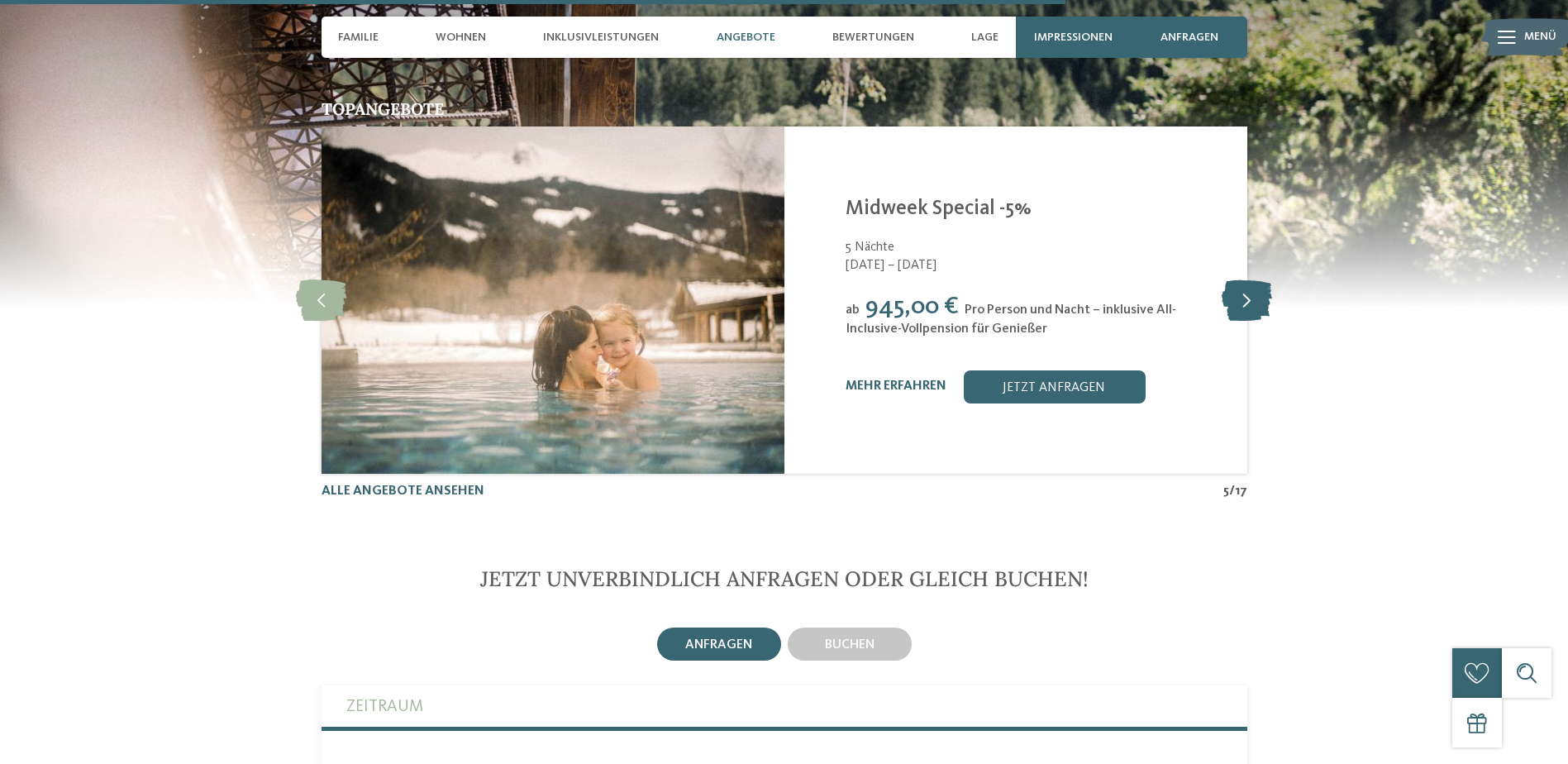
click at [1255, 279] on icon at bounding box center [1247, 300] width 51 height 42
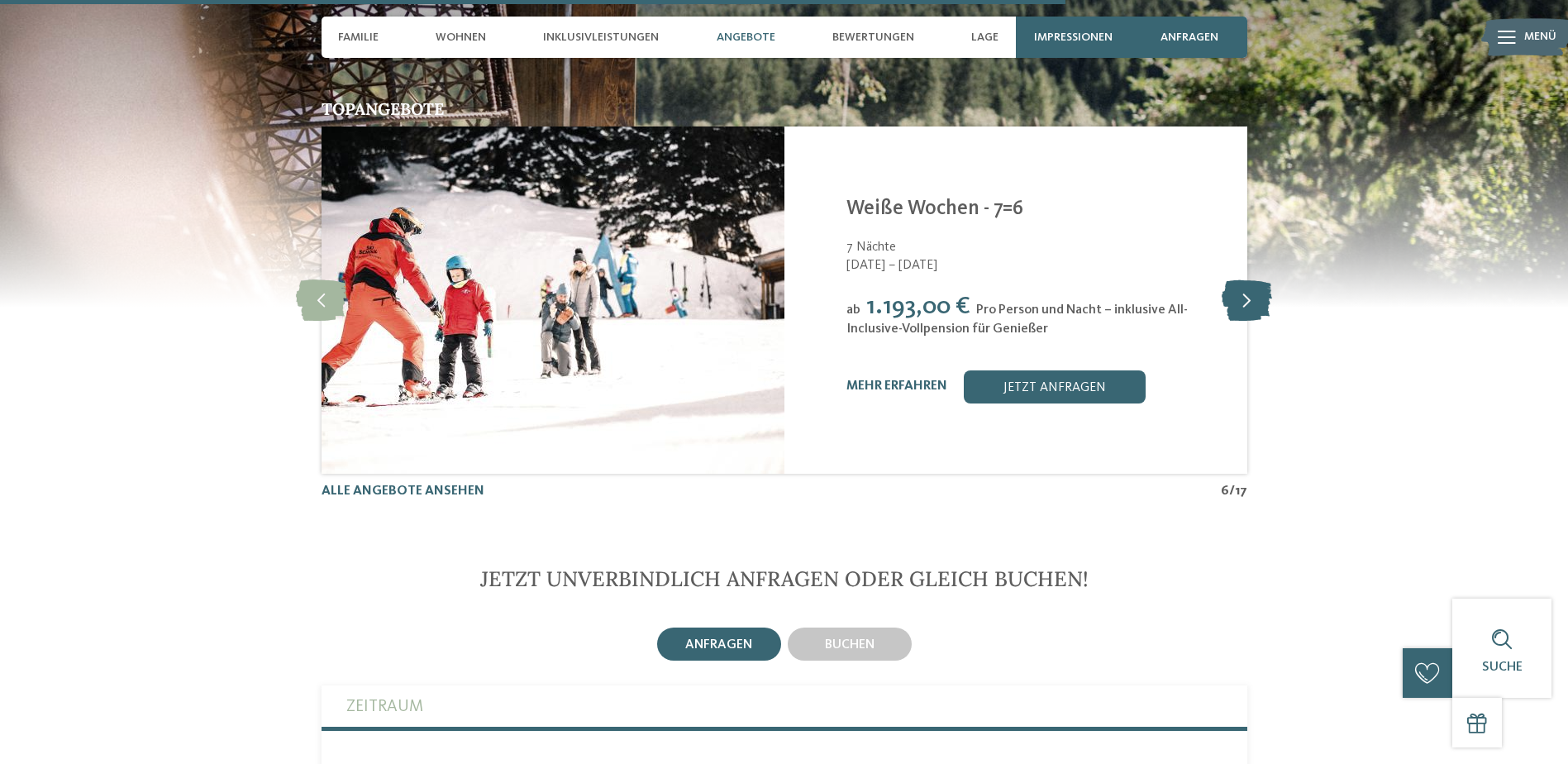
click at [1255, 279] on icon at bounding box center [1247, 300] width 51 height 42
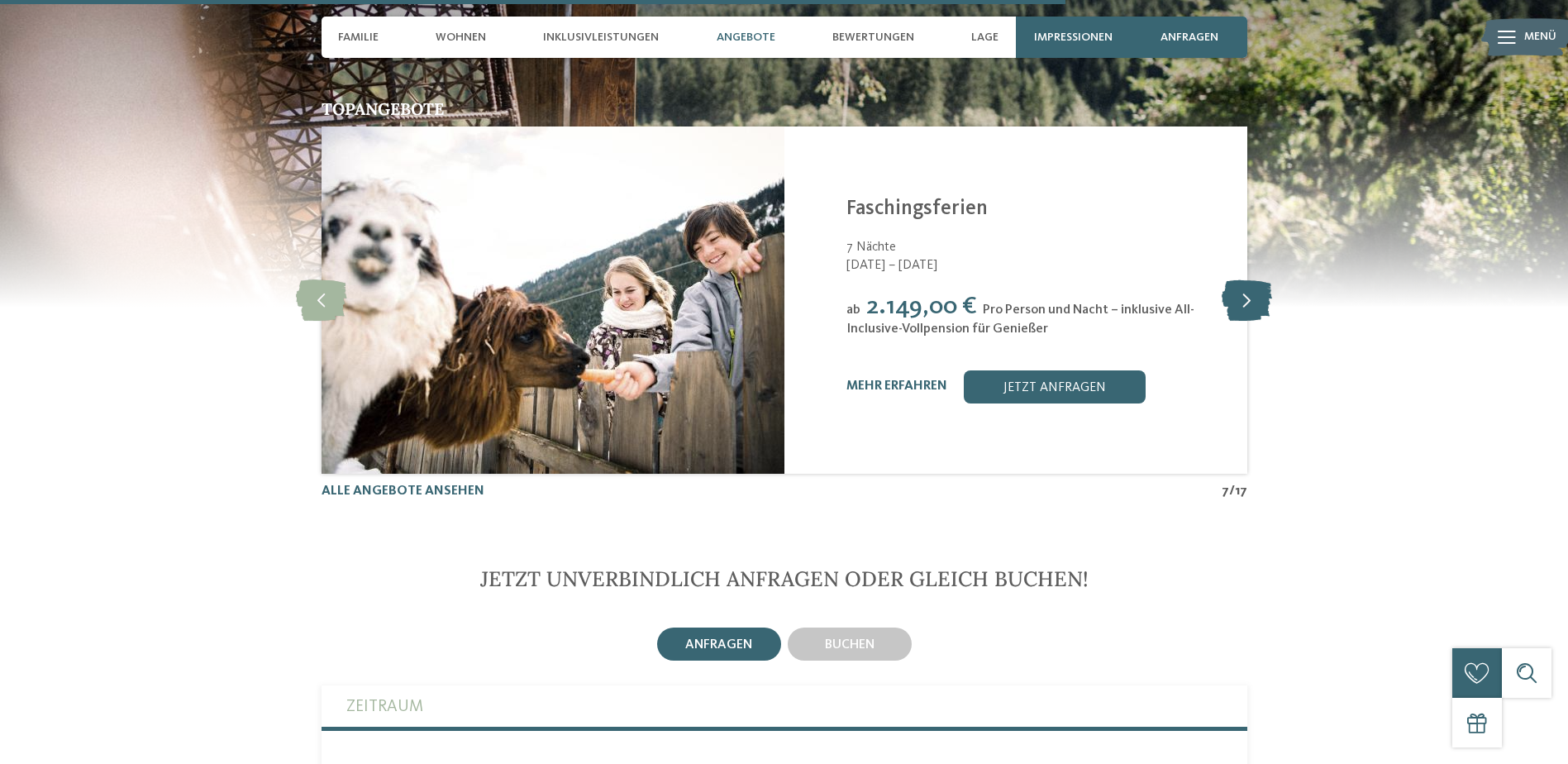
click at [1255, 279] on icon at bounding box center [1247, 300] width 51 height 42
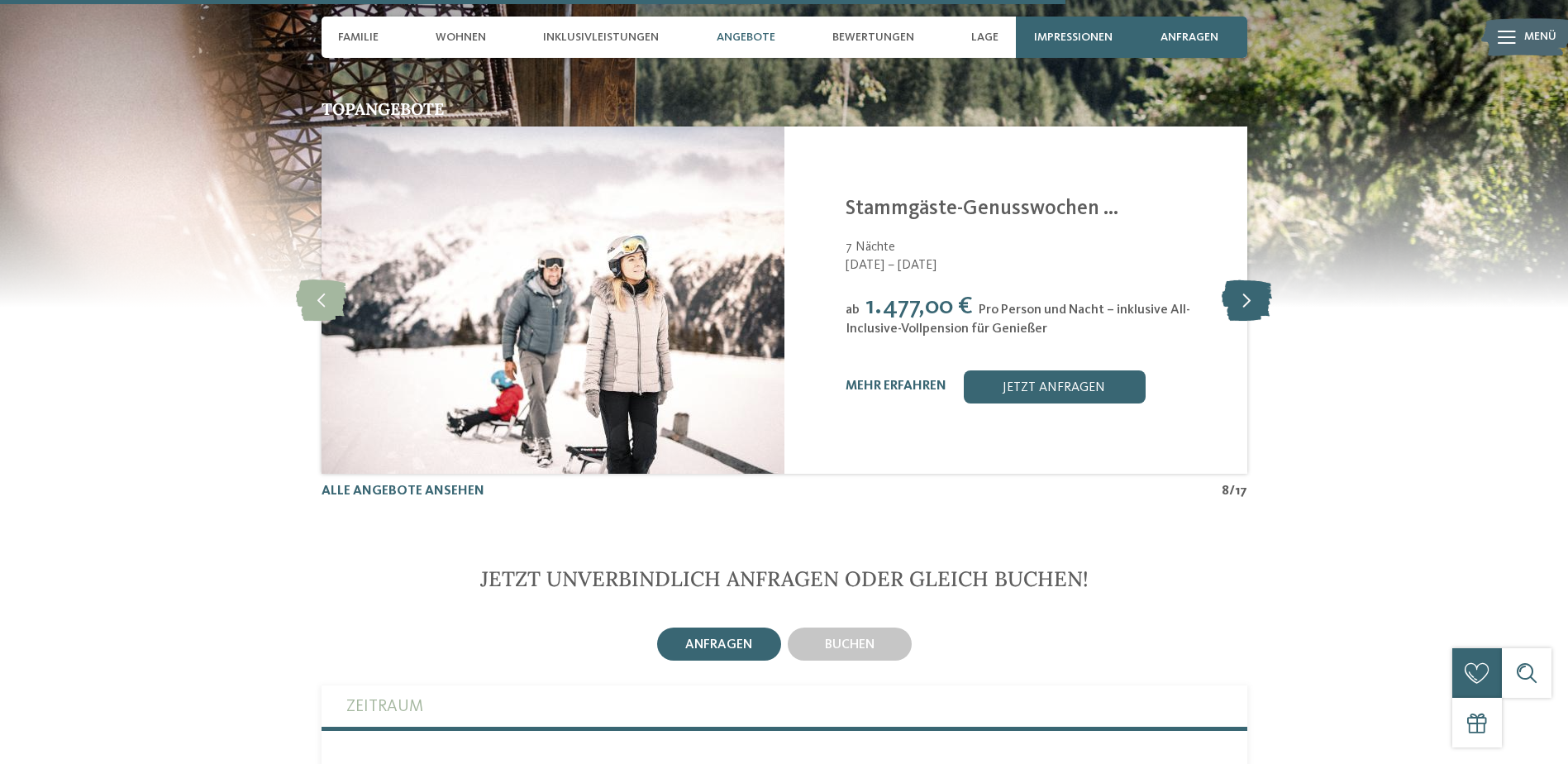
click at [1255, 279] on icon at bounding box center [1247, 300] width 51 height 42
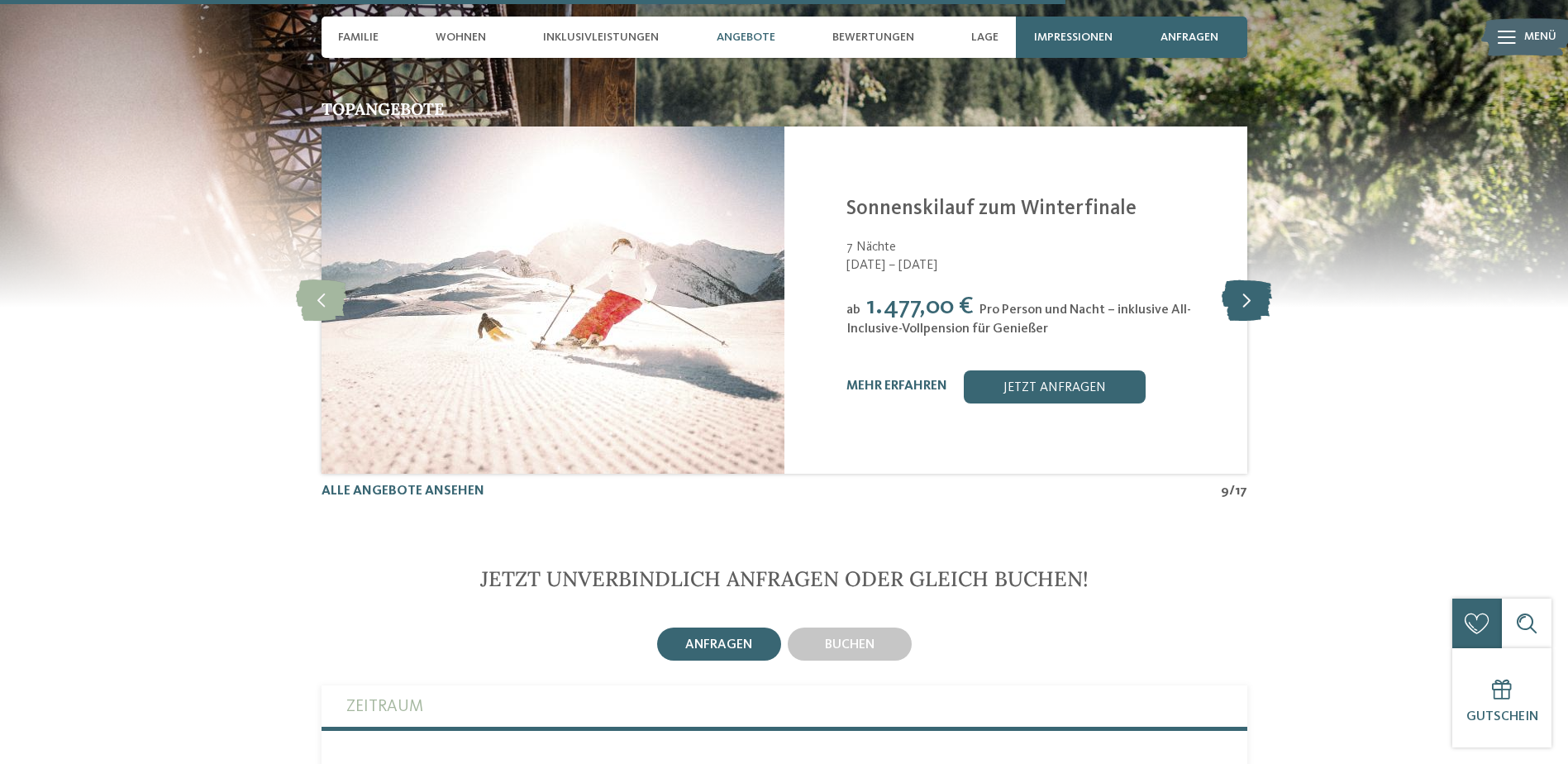
click at [1255, 279] on icon at bounding box center [1247, 300] width 51 height 42
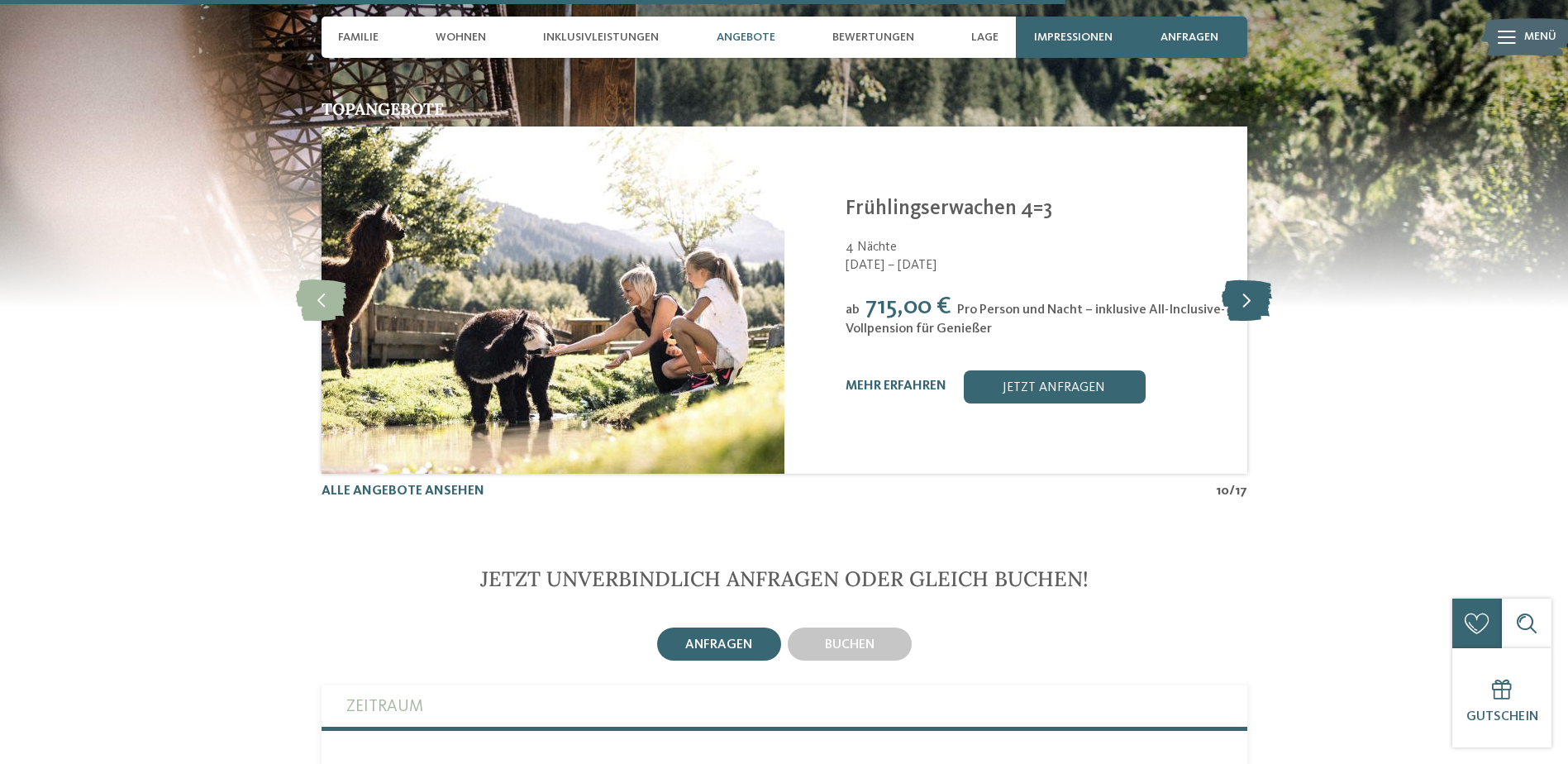
click at [1255, 279] on icon at bounding box center [1247, 300] width 51 height 42
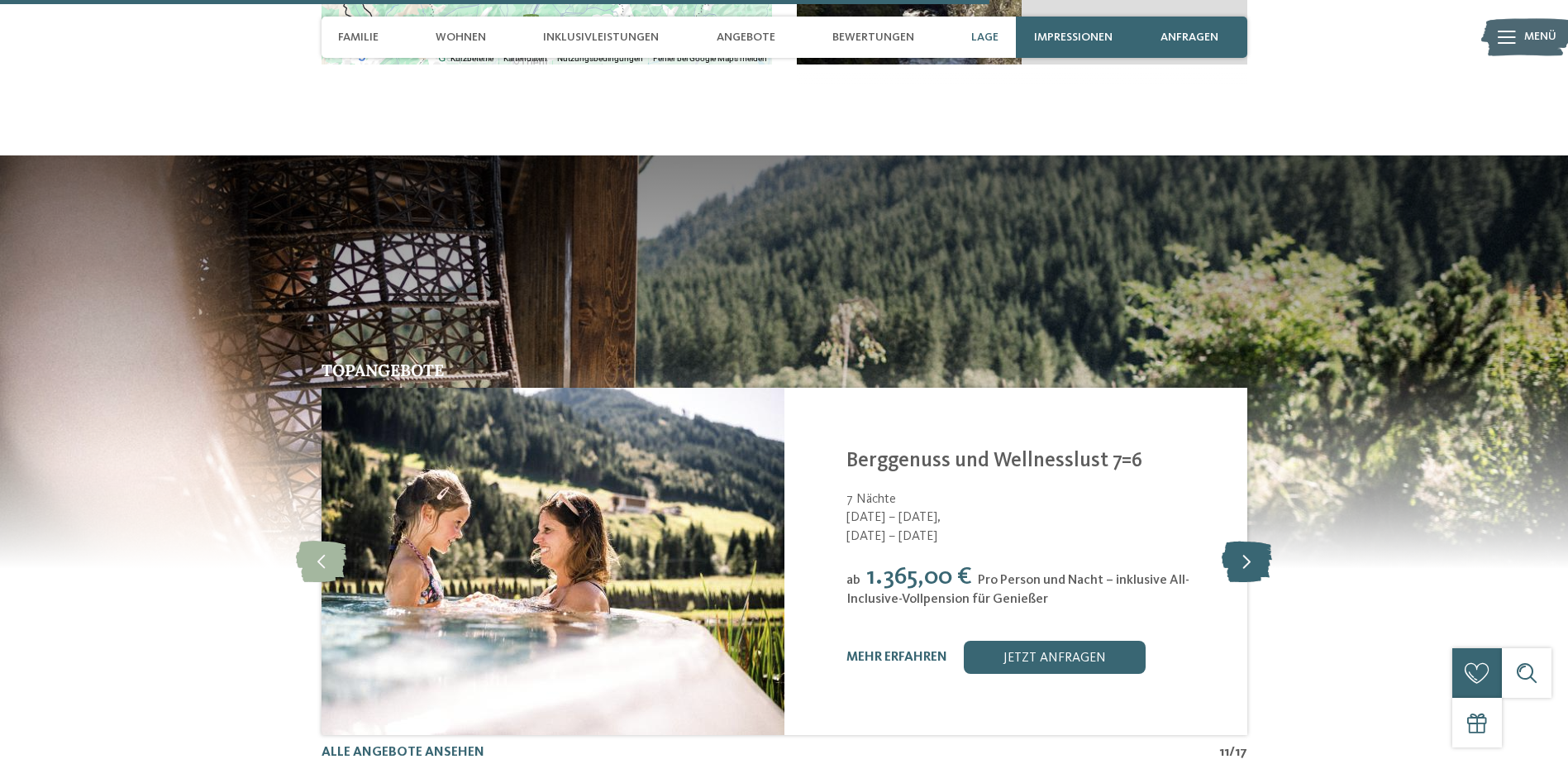
scroll to position [3722, 0]
